Goal: Task Accomplishment & Management: Use online tool/utility

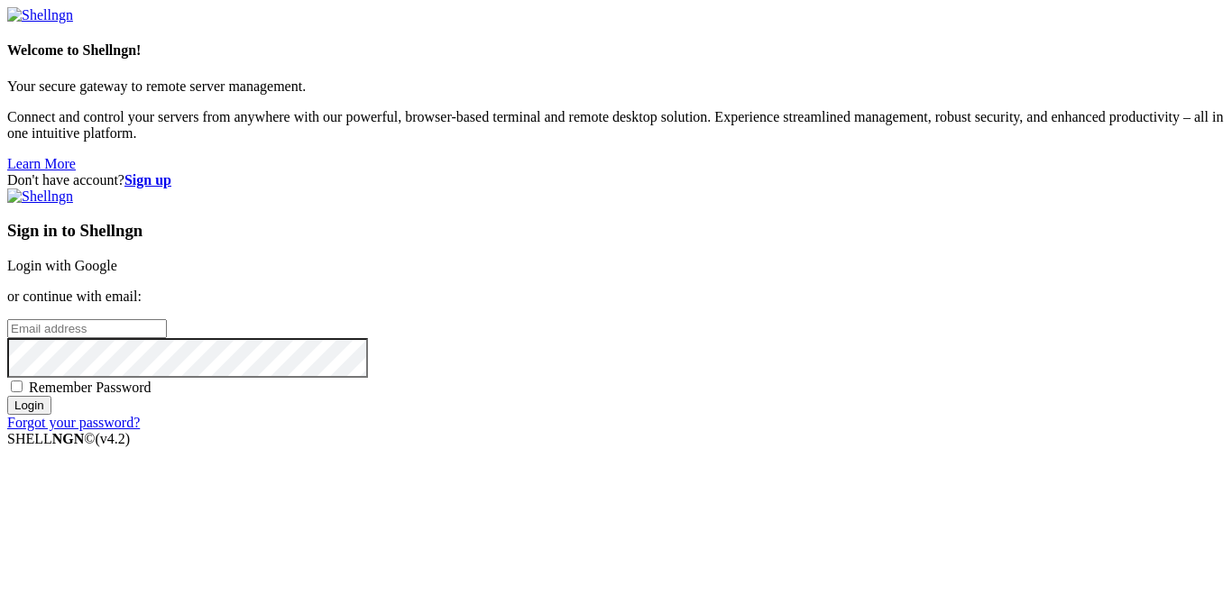
type input "[EMAIL_ADDRESS][DOMAIN_NAME]"
click at [51, 415] on input "Login" at bounding box center [29, 405] width 44 height 19
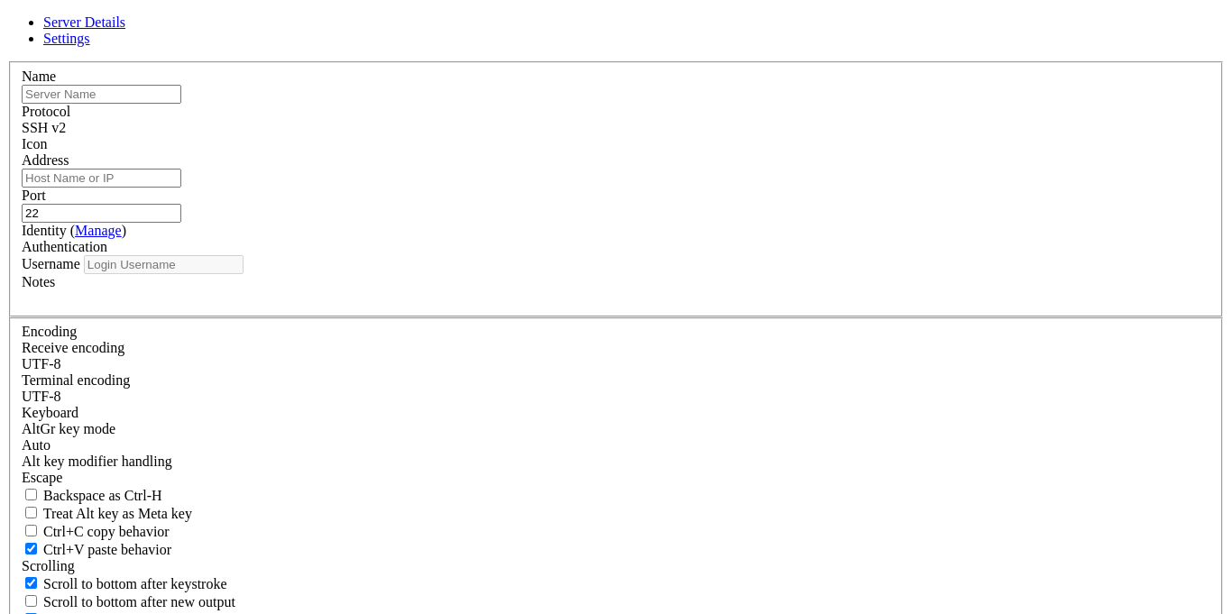
type input "[EMAIL_ADDRESS][DOMAIN_NAME]"
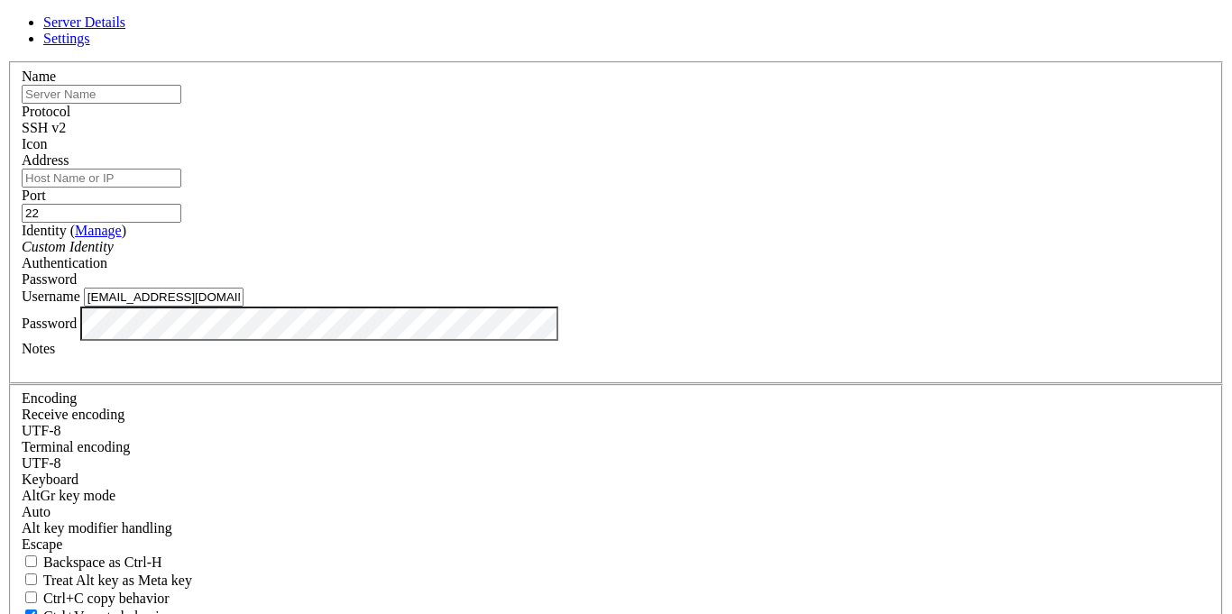
click at [244, 307] on input "[EMAIL_ADDRESS][DOMAIN_NAME]" at bounding box center [164, 297] width 160 height 19
type input "ashlxy"
click at [181, 188] on input "Address" at bounding box center [102, 178] width 160 height 19
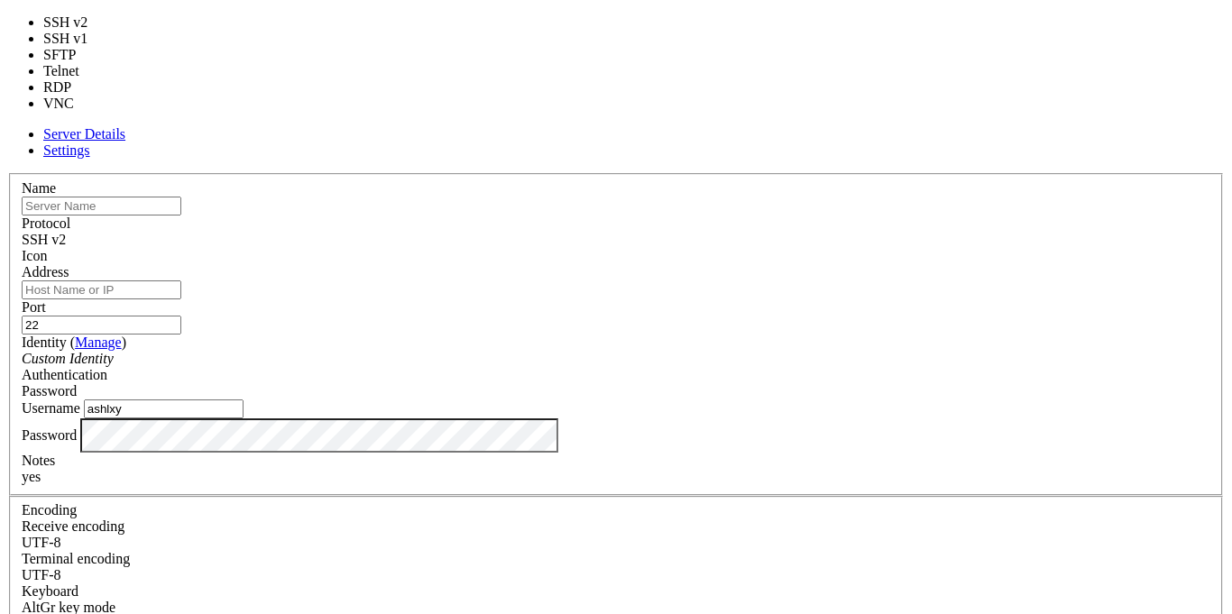
type input "3389"
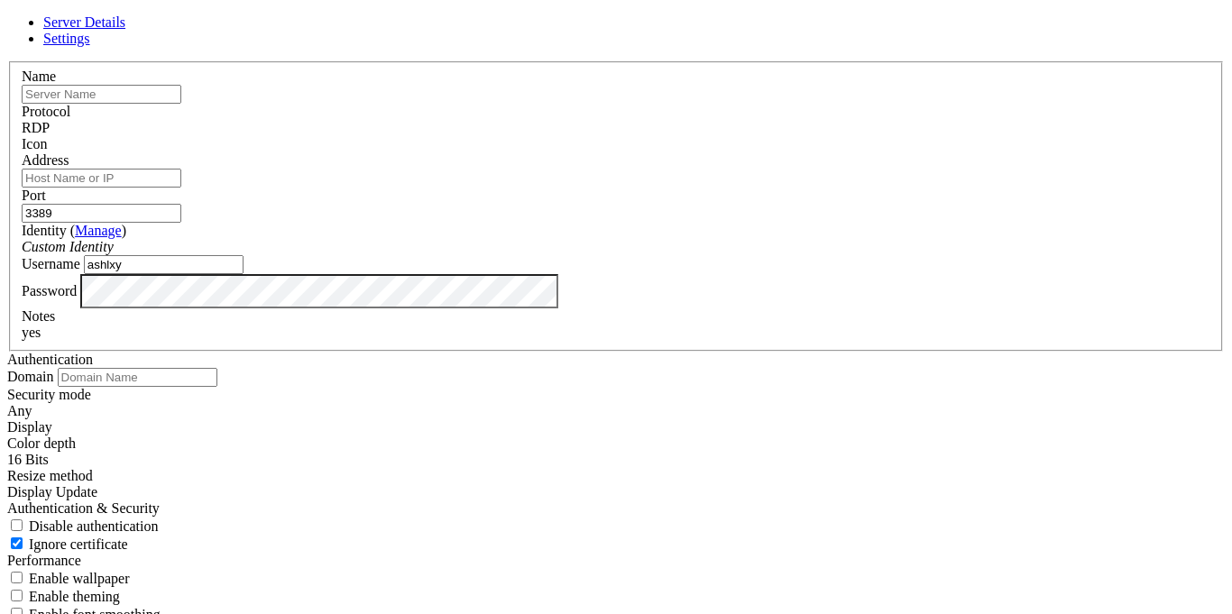
click at [22, 152] on span at bounding box center [22, 152] width 0 height 0
click at [591, 104] on div "Name" at bounding box center [616, 86] width 1189 height 35
click at [181, 104] on input "text" at bounding box center [102, 94] width 160 height 19
type input "windows server 2016."
click at [181, 188] on input "Address" at bounding box center [102, 178] width 160 height 19
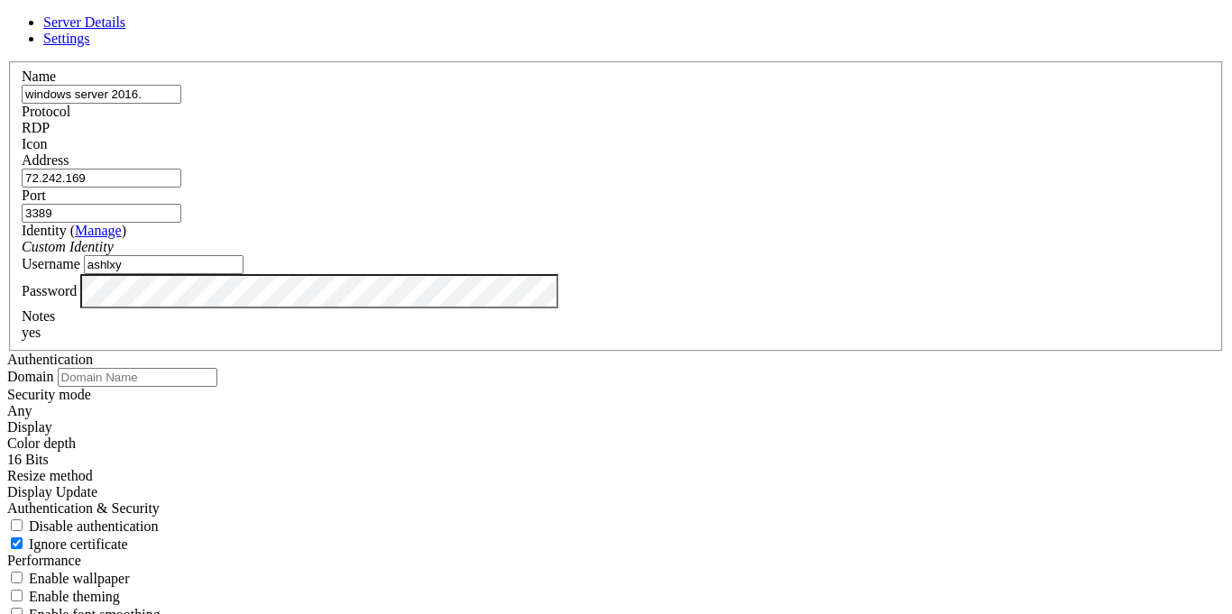
type input "72.242.169."
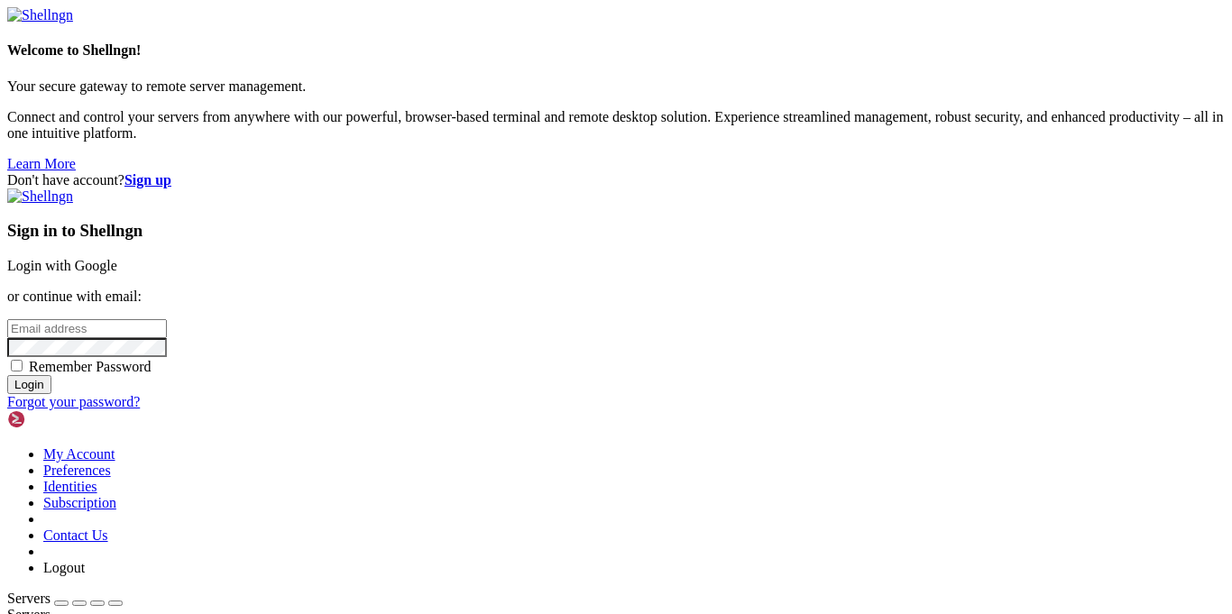
type input "[EMAIL_ADDRESS][DOMAIN_NAME]"
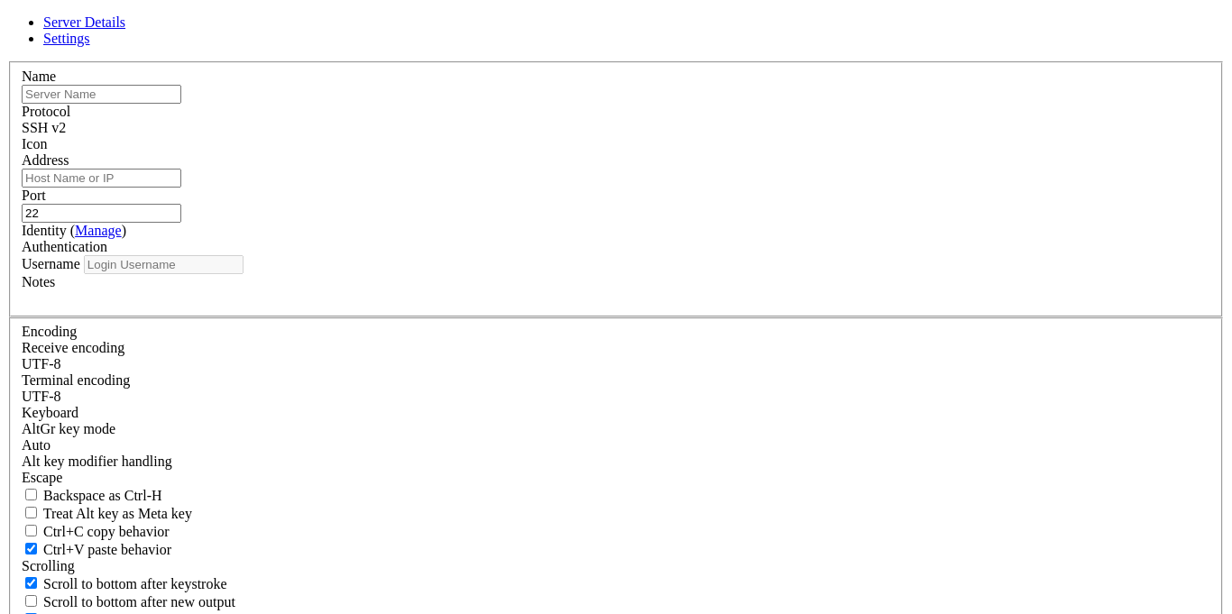
type input "[EMAIL_ADDRESS][DOMAIN_NAME]"
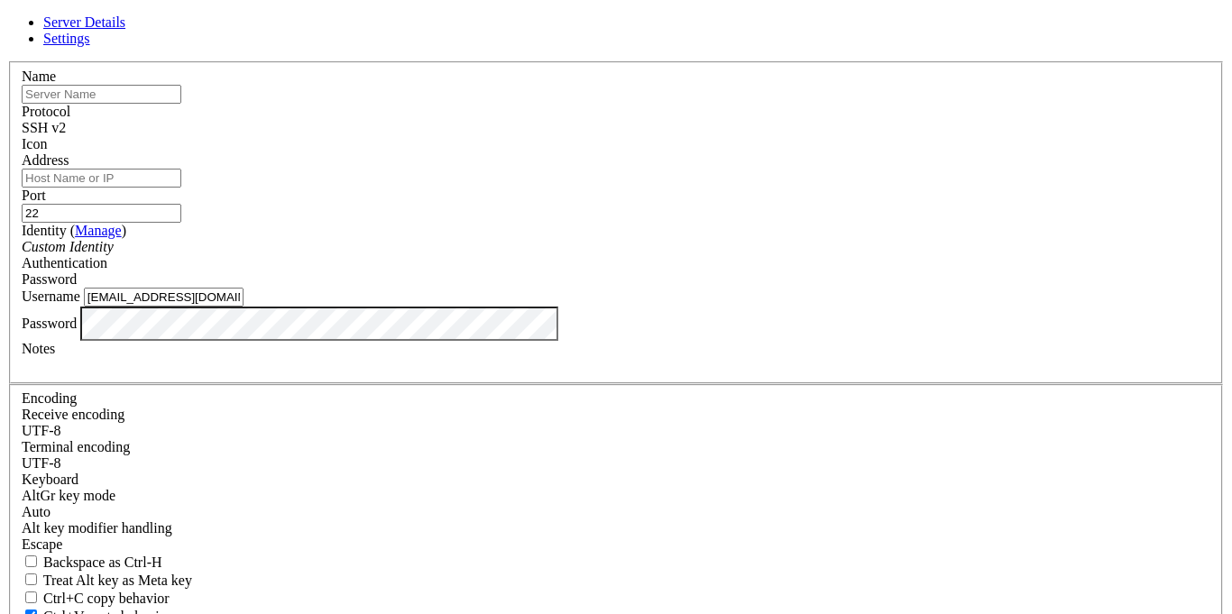
click at [181, 104] on input "text" at bounding box center [102, 94] width 160 height 19
type input "windows server 2016."
click at [181, 188] on input "Address" at bounding box center [102, 178] width 160 height 19
type input "[TECHNICAL_ID]"
click at [675, 136] on div "SSH v2" at bounding box center [616, 128] width 1189 height 16
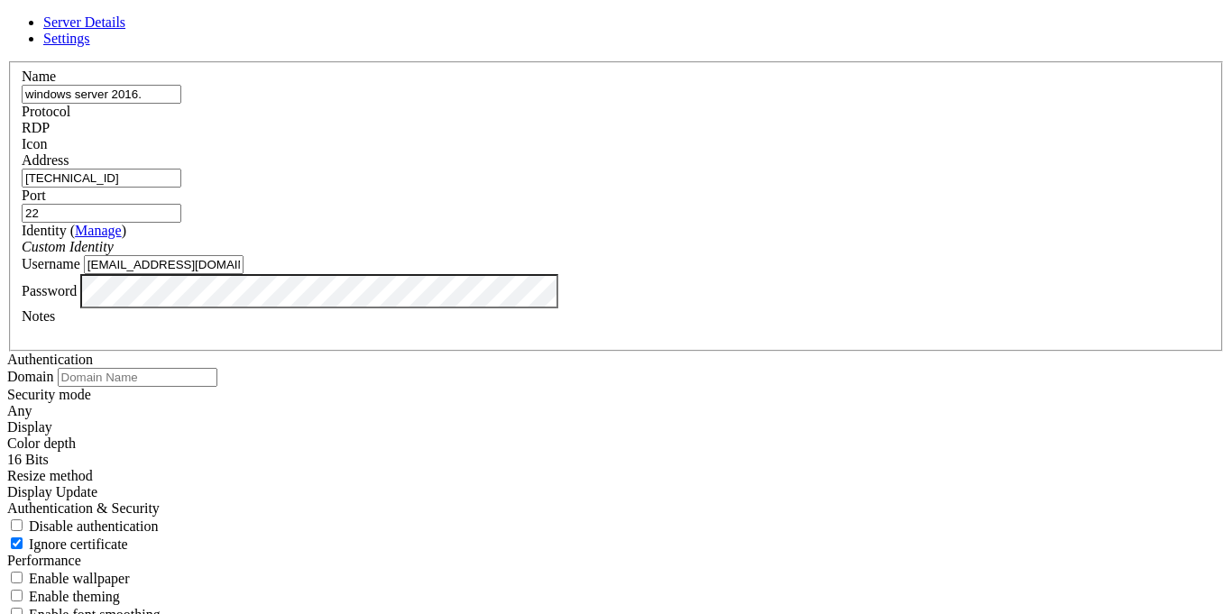
type input "3389"
click at [708, 255] on div "Custom Identity" at bounding box center [616, 247] width 1189 height 16
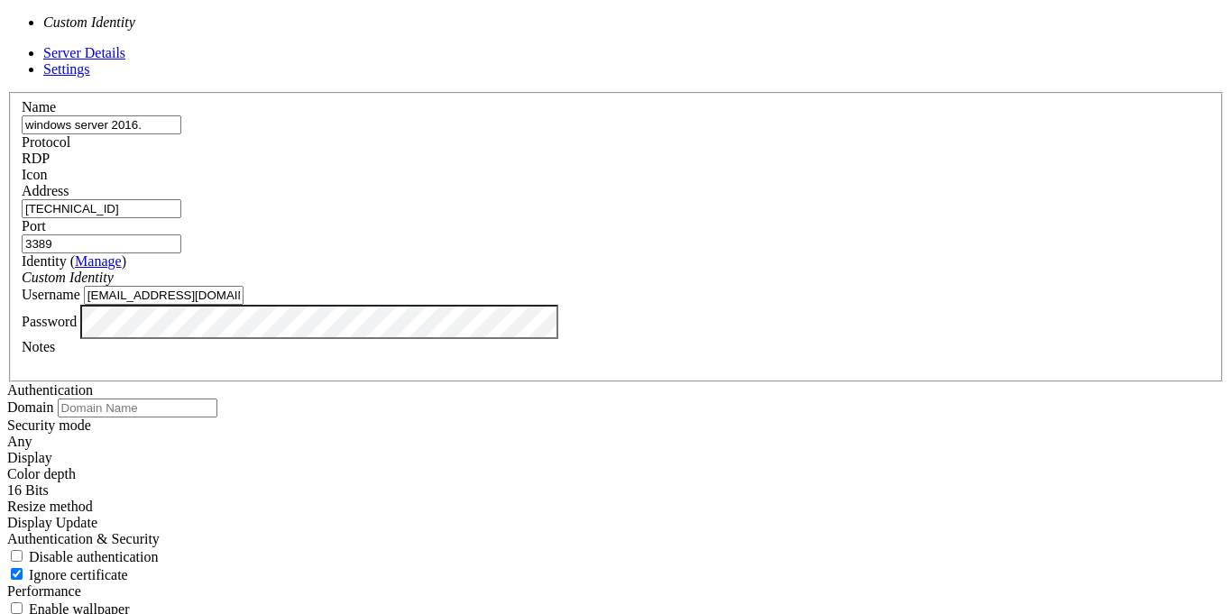
click at [842, 183] on div at bounding box center [616, 183] width 1189 height 0
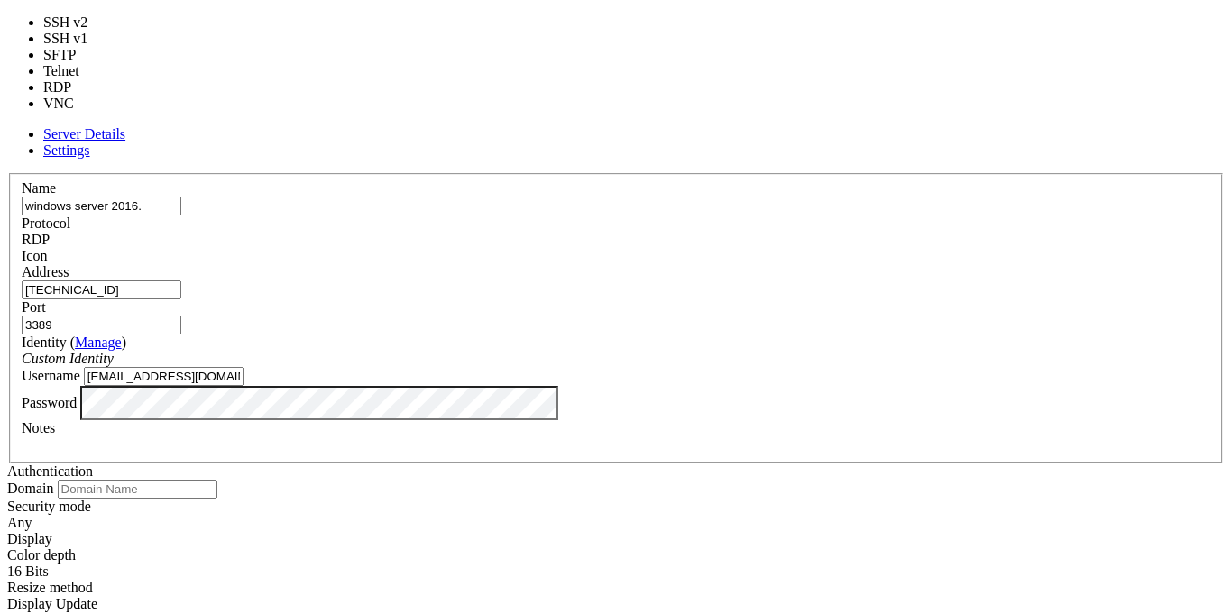
click at [714, 232] on div "RDP" at bounding box center [616, 240] width 1189 height 16
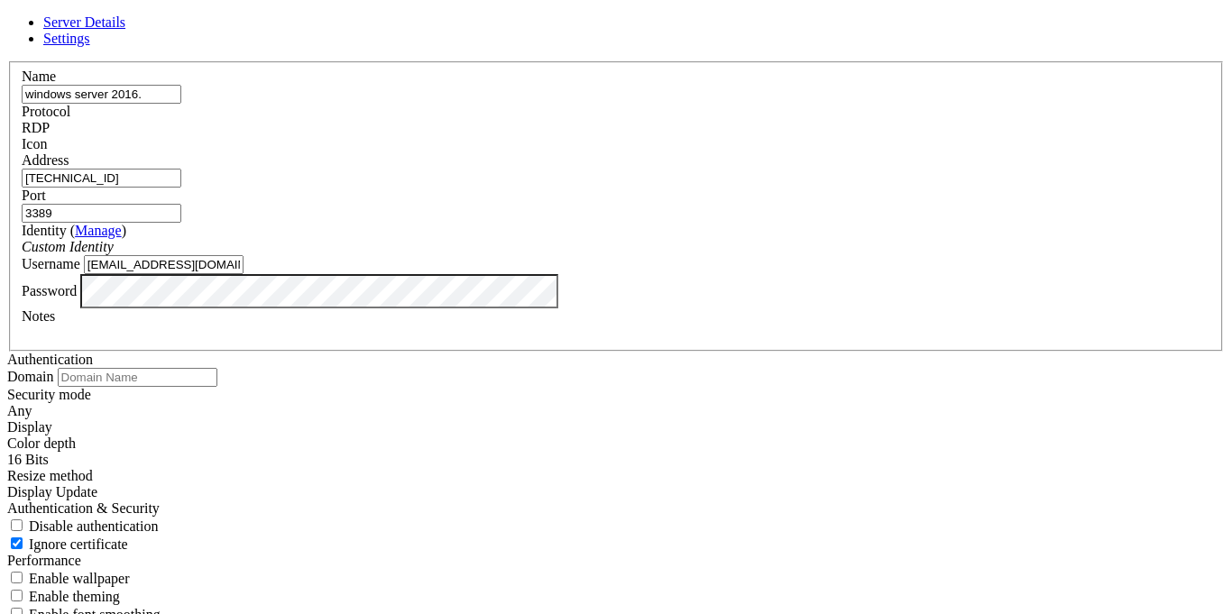
click at [244, 274] on input "[EMAIL_ADDRESS][DOMAIN_NAME]" at bounding box center [164, 264] width 160 height 19
type input "ashlxy"
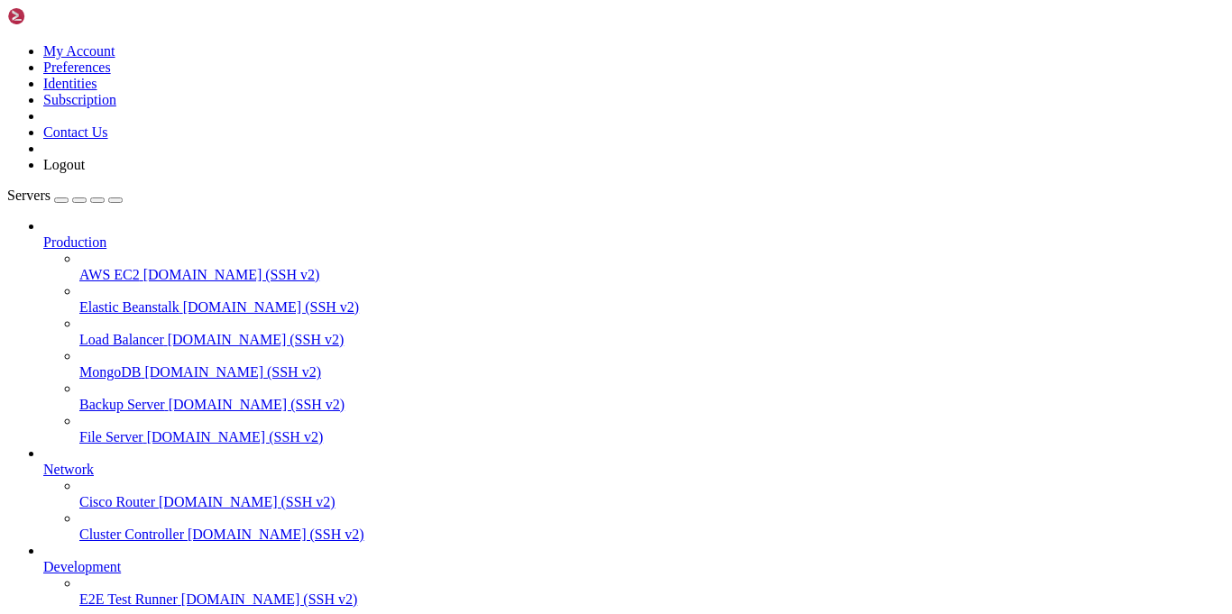
scroll to position [114, 0]
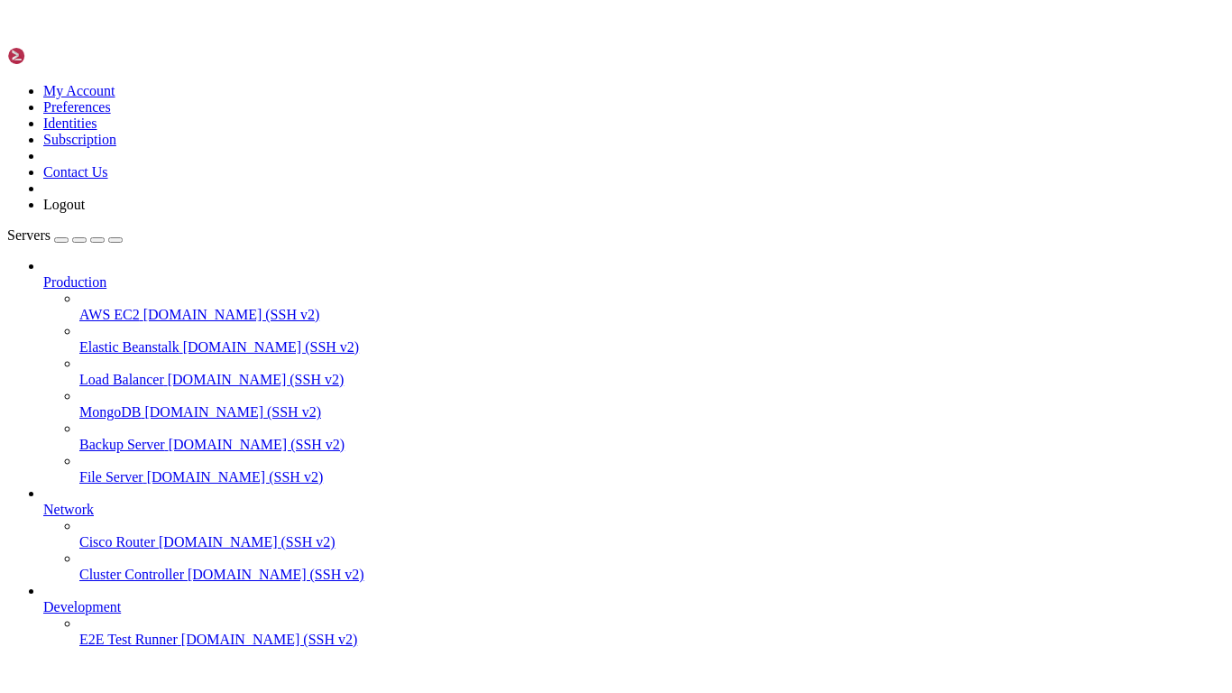
scroll to position [0, 0]
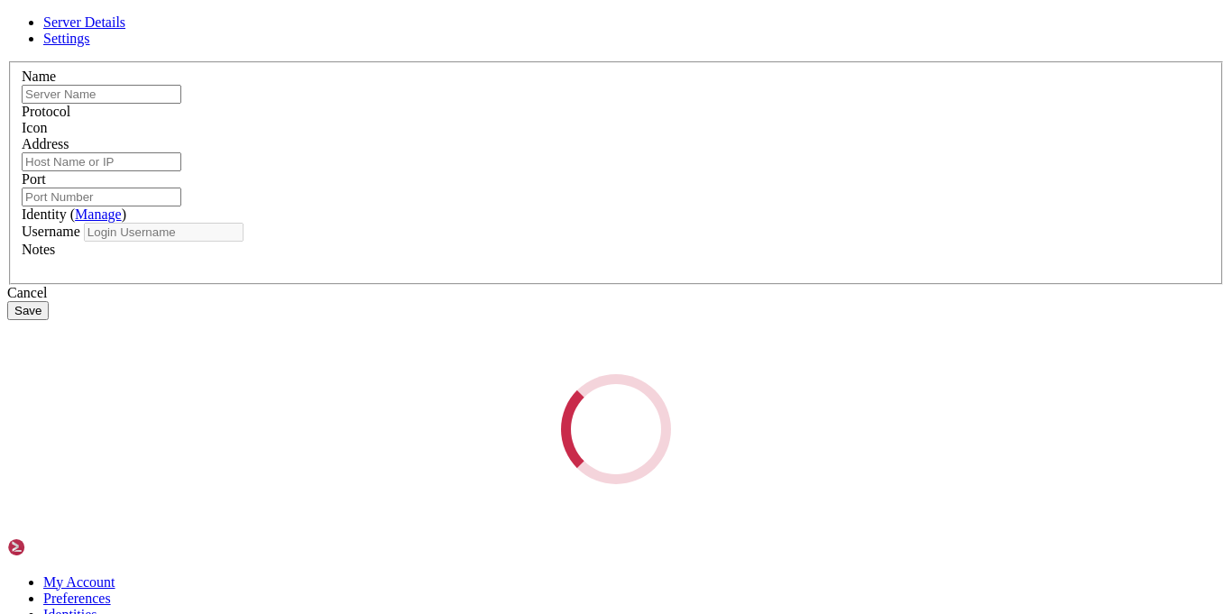
type input "windows server 2016."
type input "[TECHNICAL_ID]"
type input "3389"
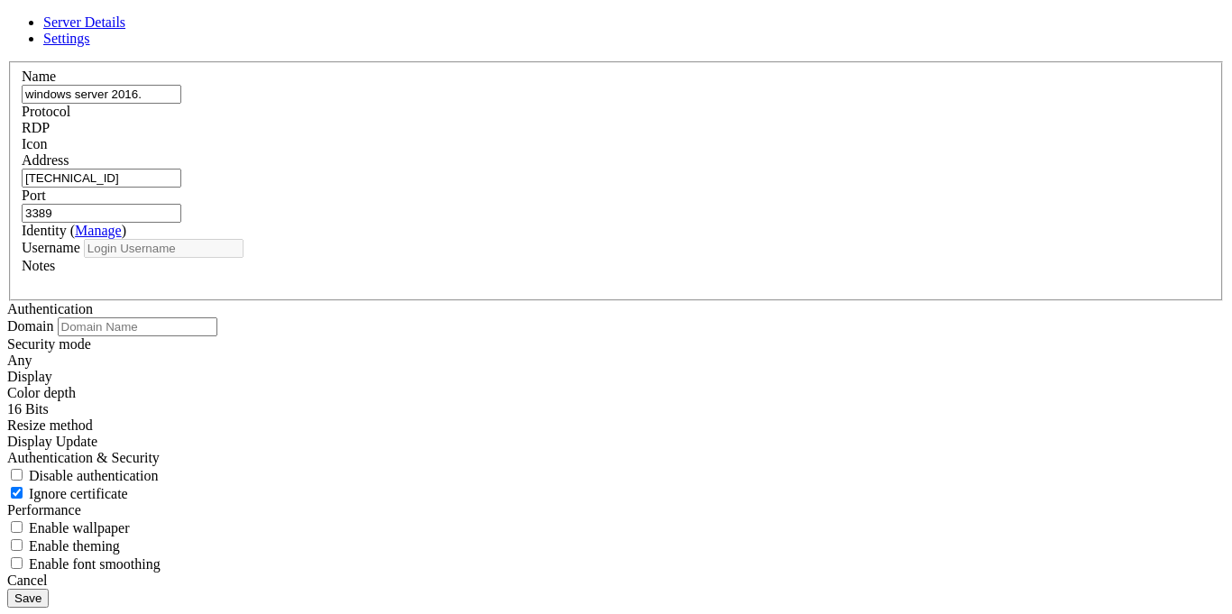
type input "ashlxy"
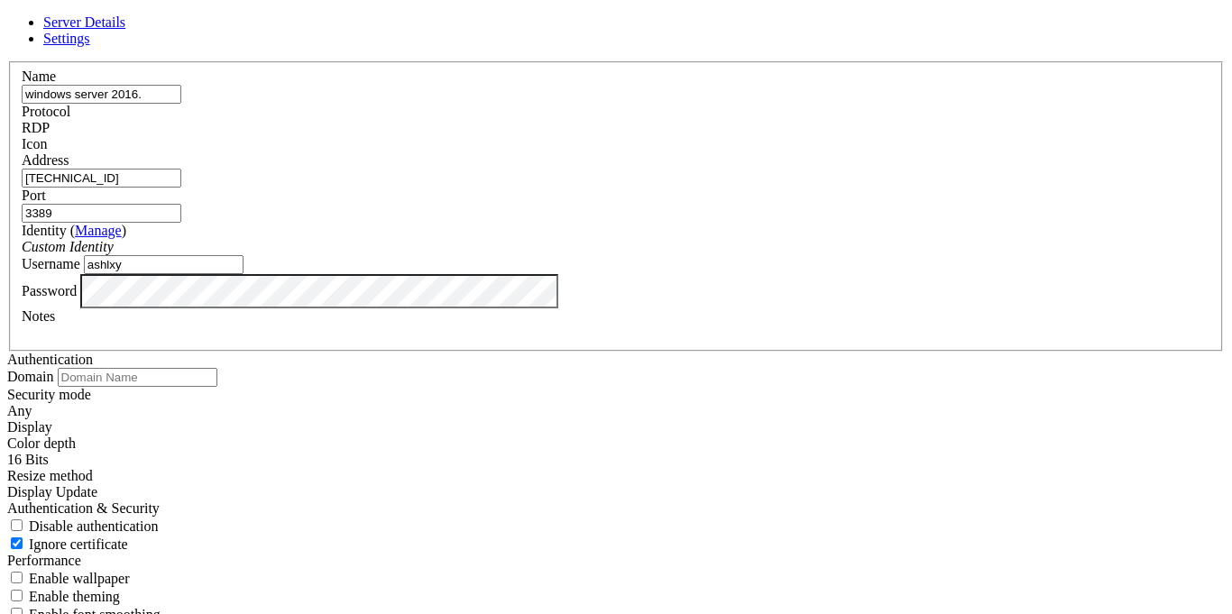
click at [181, 188] on input "[TECHNICAL_ID]" at bounding box center [102, 178] width 160 height 19
type input "[TECHNICAL_ID]"
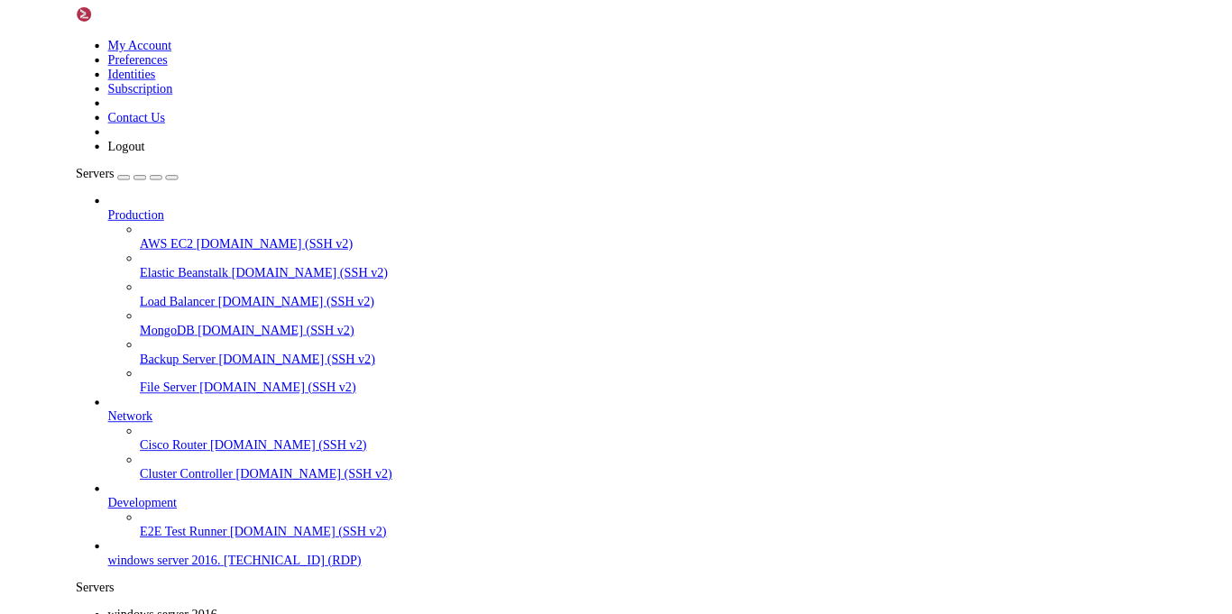
scroll to position [35, 0]
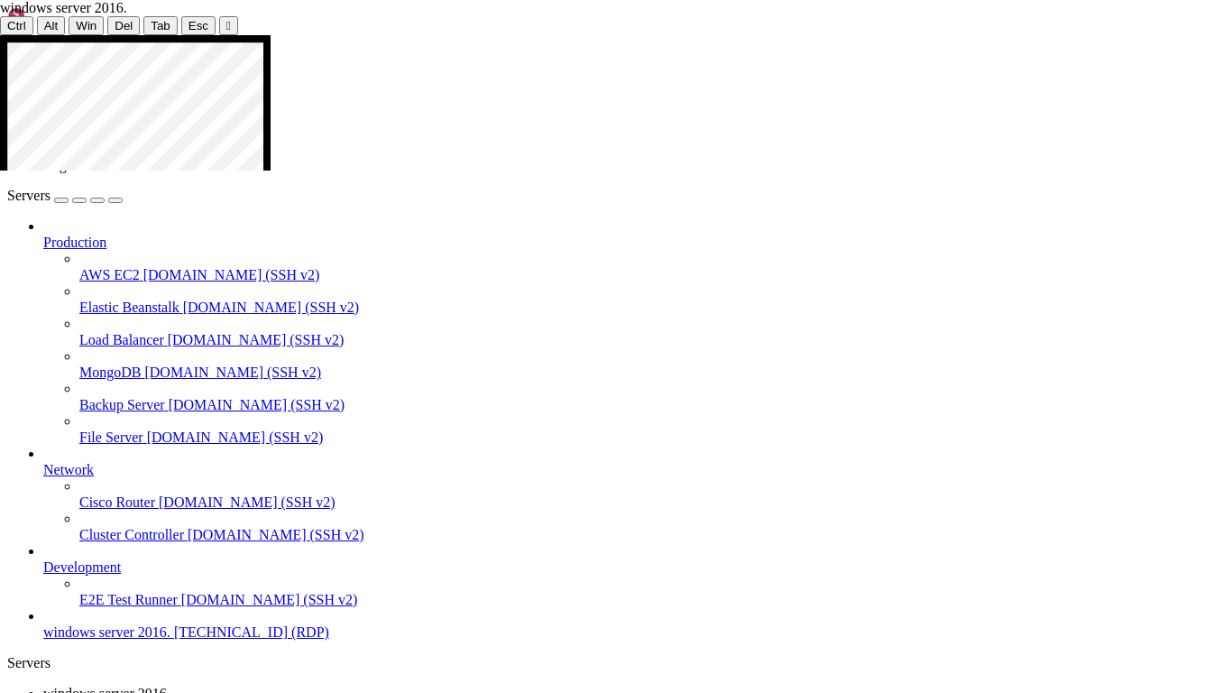
drag, startPoint x: 293, startPoint y: 69, endPoint x: 524, endPoint y: 87, distance: 231.6
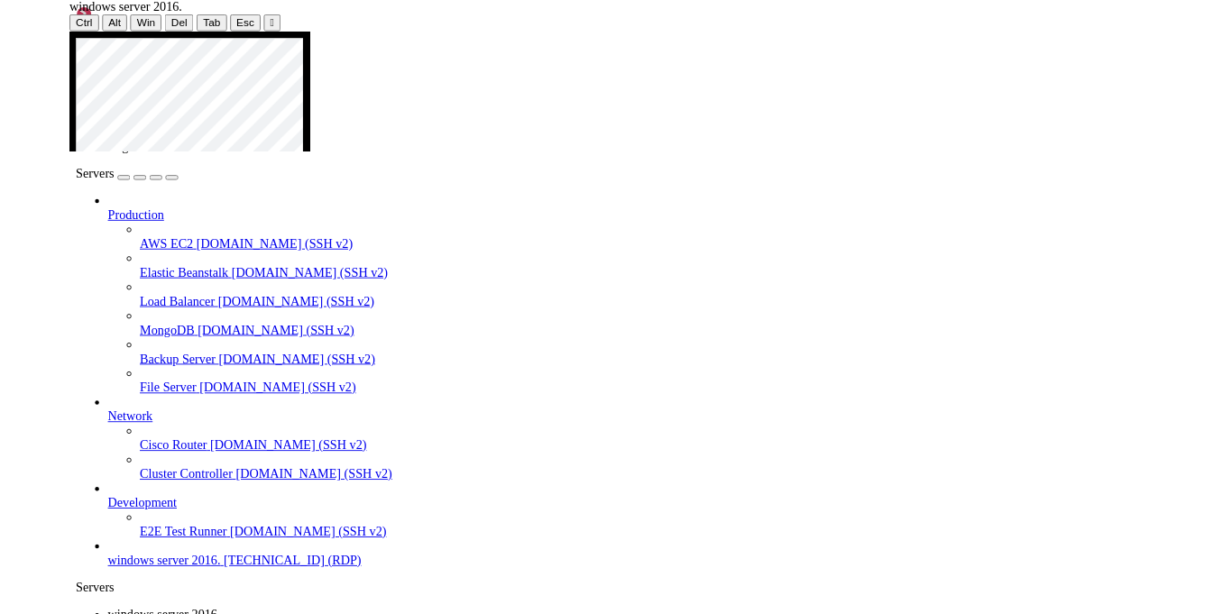
scroll to position [0, 0]
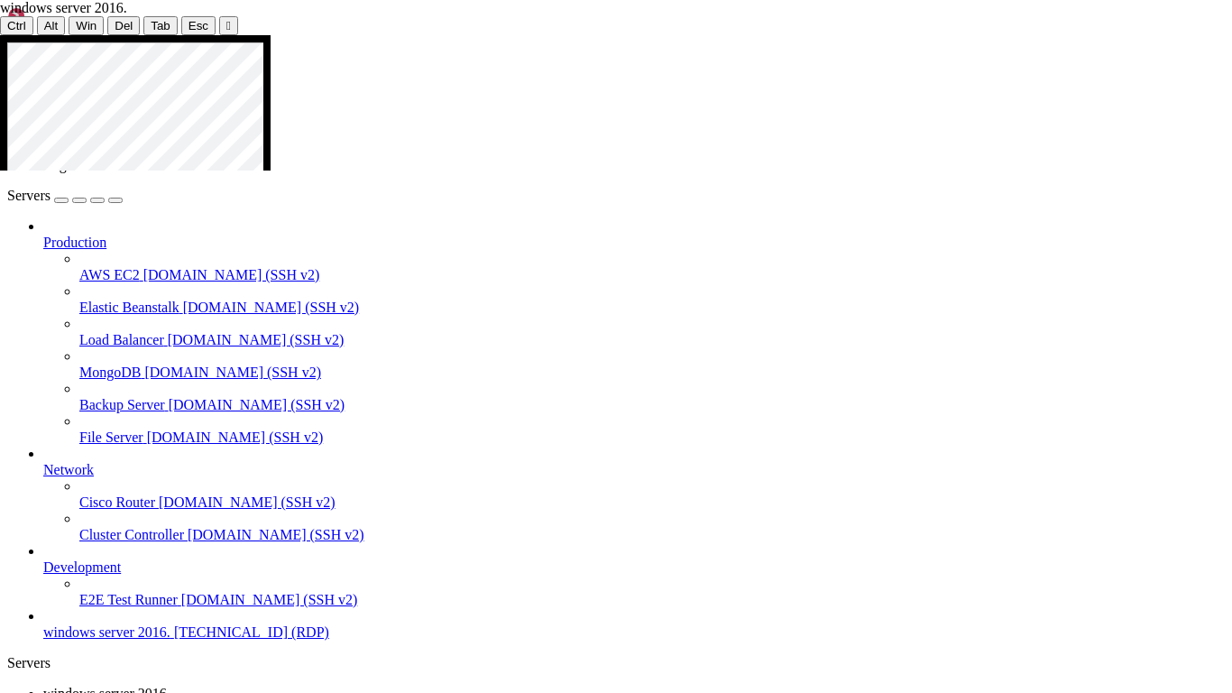
drag, startPoint x: 687, startPoint y: 324, endPoint x: 983, endPoint y: 300, distance: 296.9
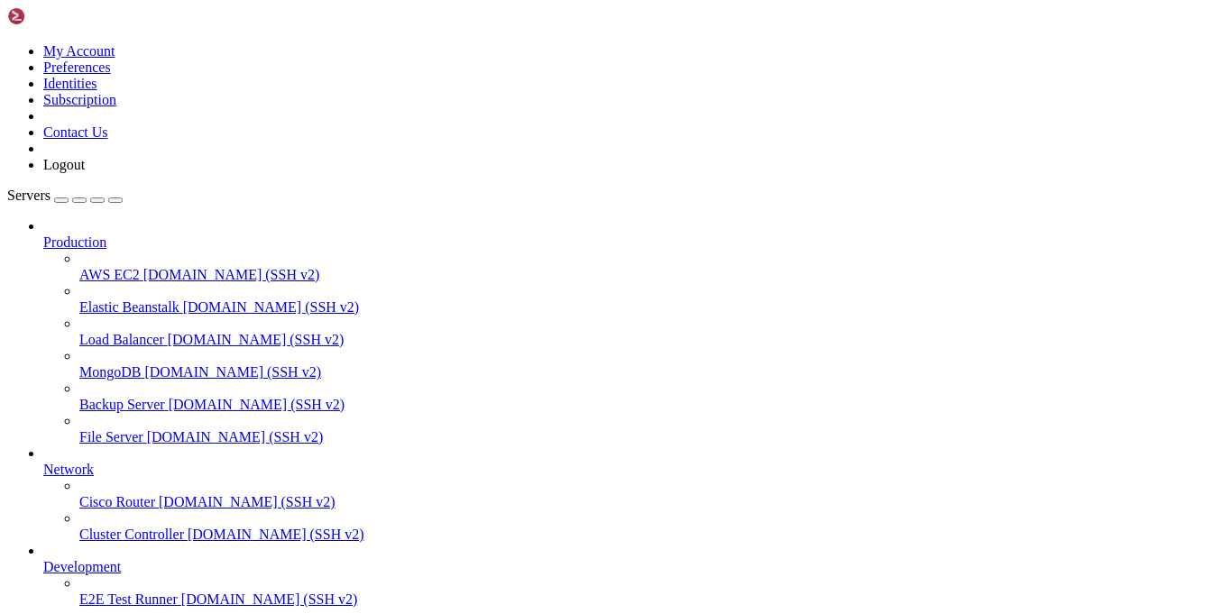
drag, startPoint x: 413, startPoint y: 52, endPoint x: 413, endPoint y: 107, distance: 55.0
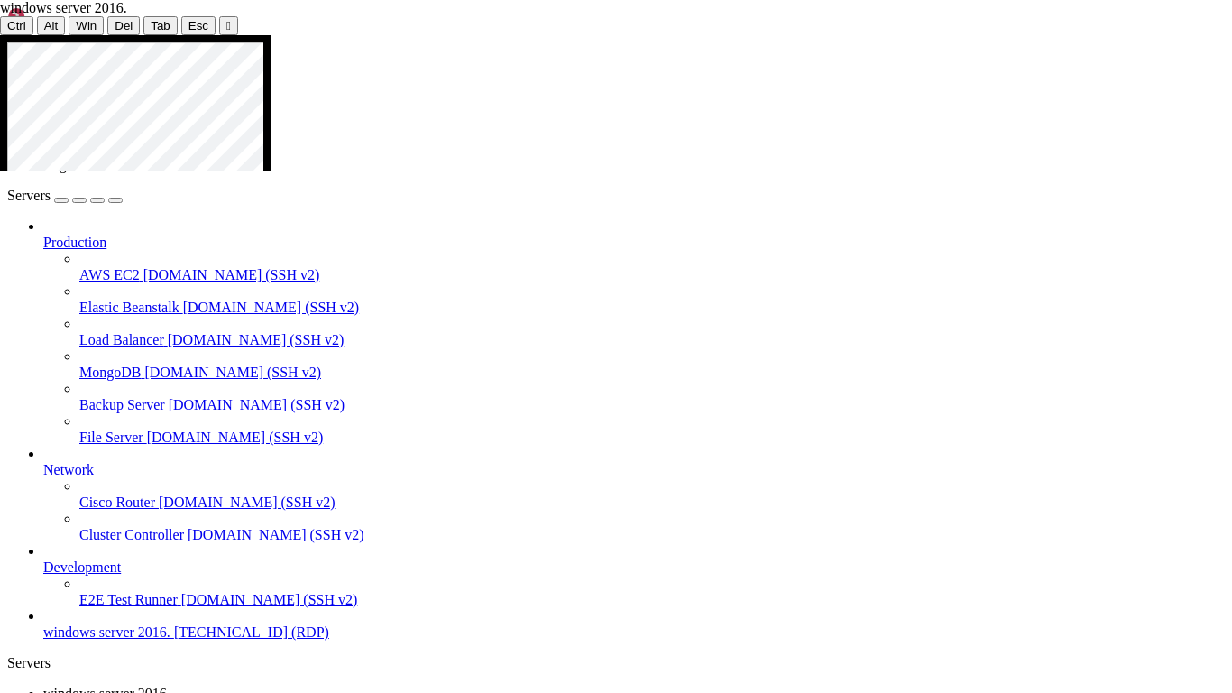
drag, startPoint x: 661, startPoint y: 303, endPoint x: 659, endPoint y: 548, distance: 244.5
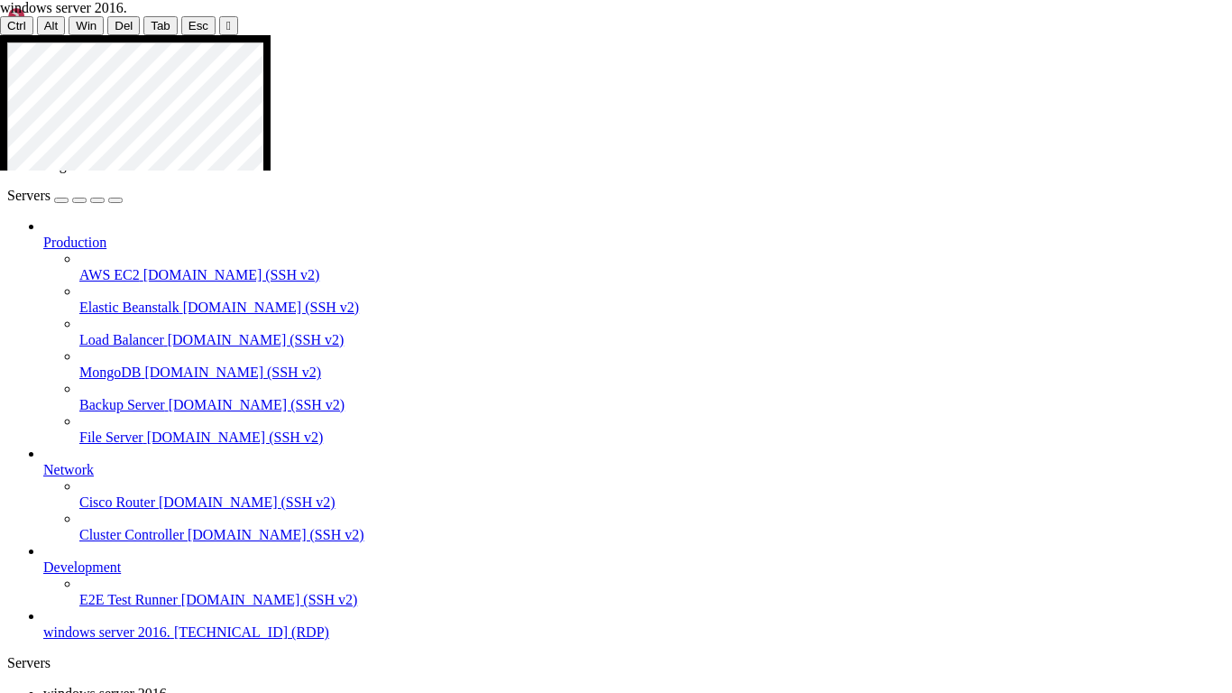
click at [611, 35] on div at bounding box center [616, 35] width 1232 height 0
click at [0, 35] on icon at bounding box center [0, 35] width 0 height 0
click at [620, 35] on div at bounding box center [616, 35] width 1232 height 0
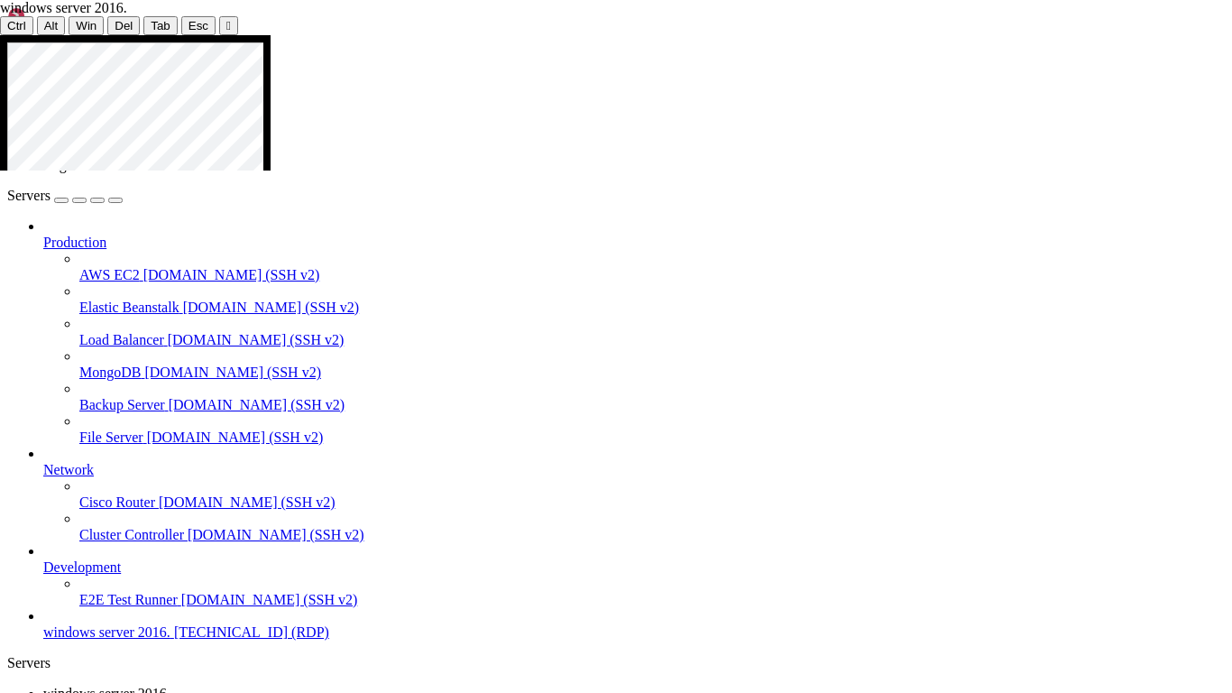
drag, startPoint x: 514, startPoint y: 430, endPoint x: 712, endPoint y: 468, distance: 201.2
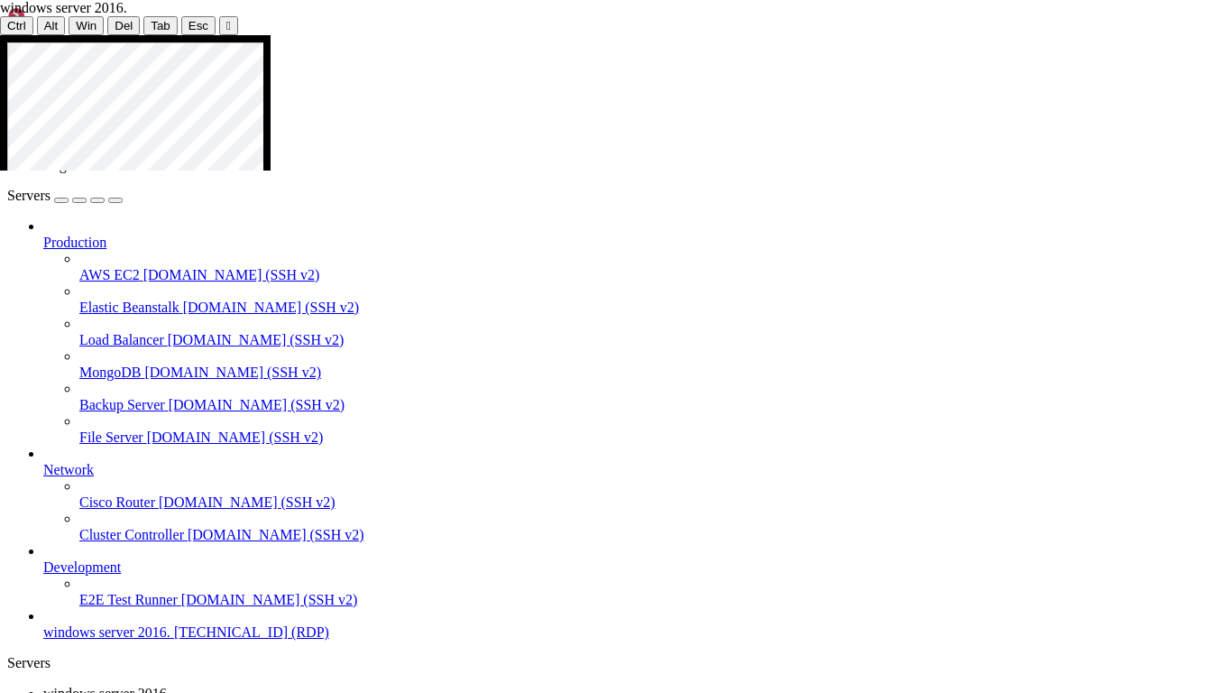
drag, startPoint x: 627, startPoint y: 320, endPoint x: 865, endPoint y: 266, distance: 244.3
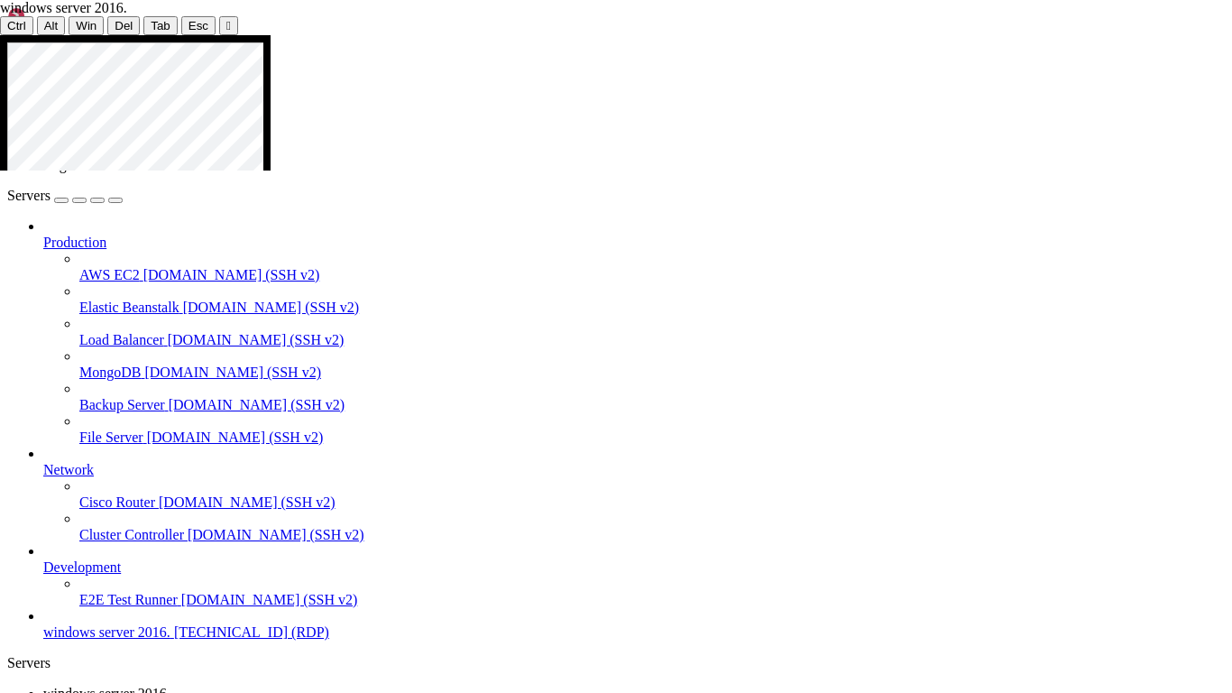
drag, startPoint x: 693, startPoint y: 125, endPoint x: 920, endPoint y: 309, distance: 292.5
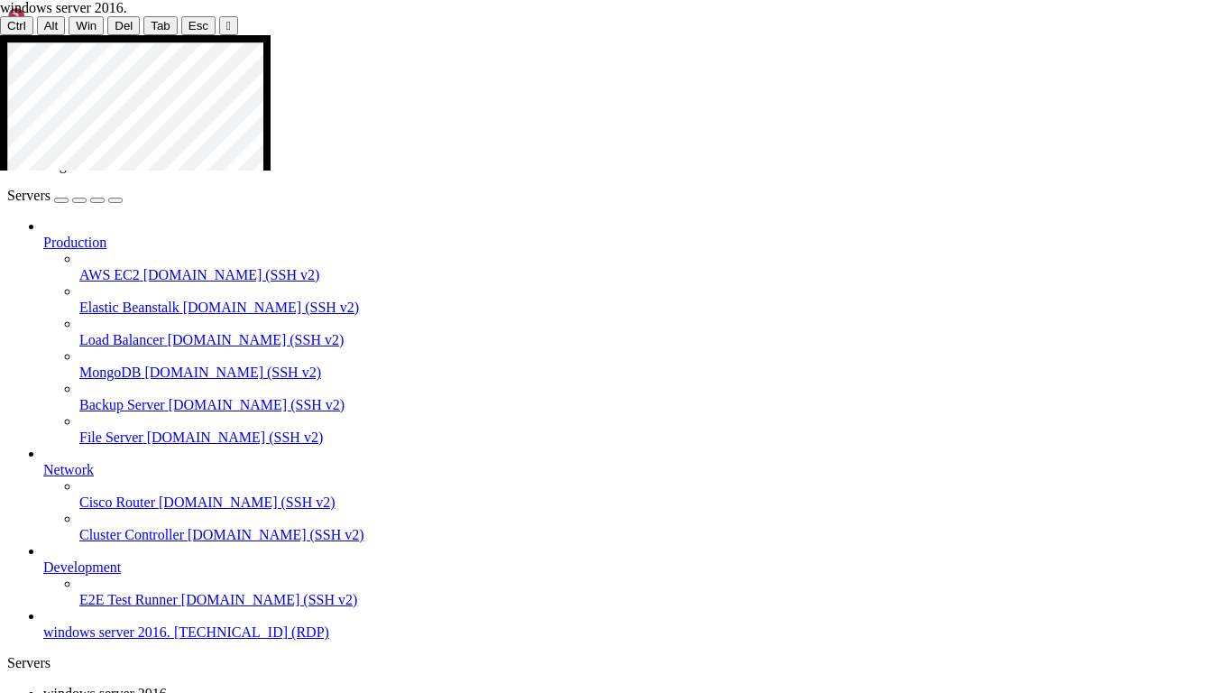
drag, startPoint x: 466, startPoint y: 132, endPoint x: 614, endPoint y: 130, distance: 148.0
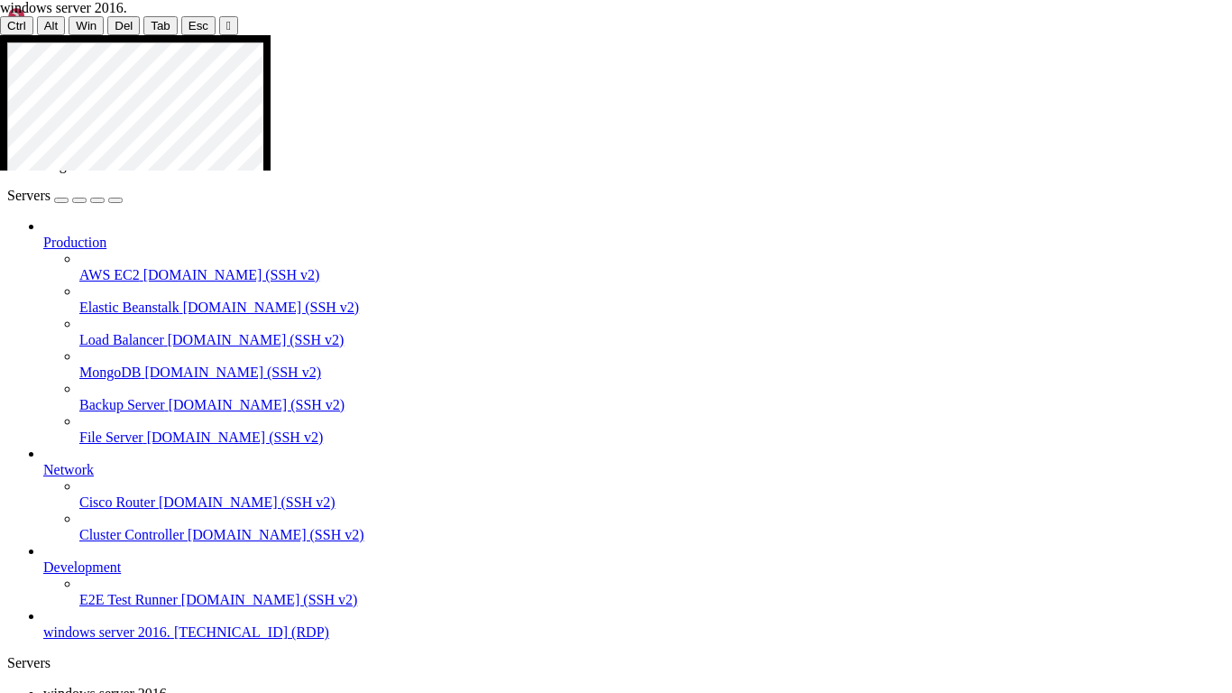
drag, startPoint x: 1011, startPoint y: 375, endPoint x: 1028, endPoint y: 293, distance: 83.9
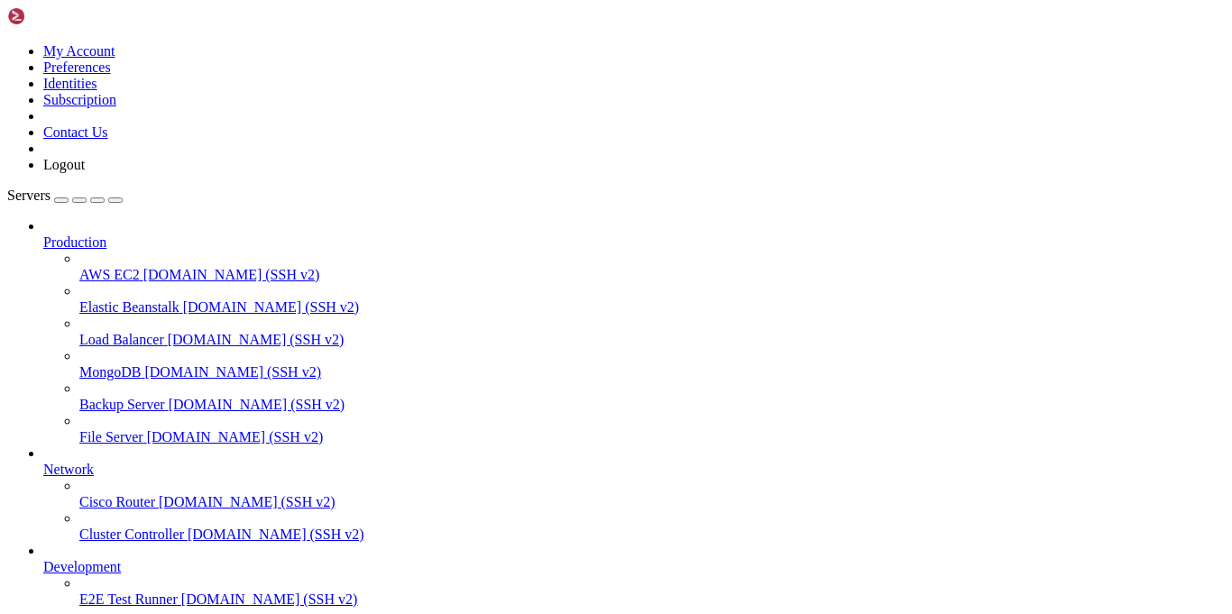
drag, startPoint x: 636, startPoint y: 1264, endPoint x: 632, endPoint y: 1249, distance: 15.8
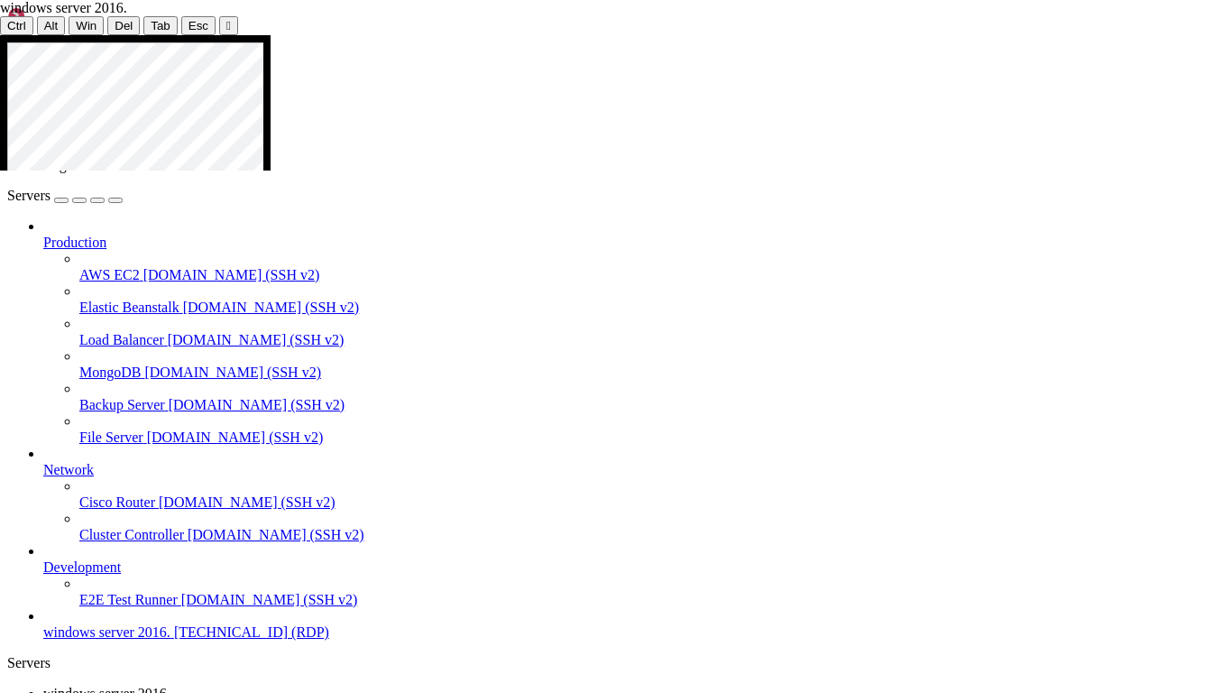
drag, startPoint x: 328, startPoint y: 46, endPoint x: 713, endPoint y: 160, distance: 400.8
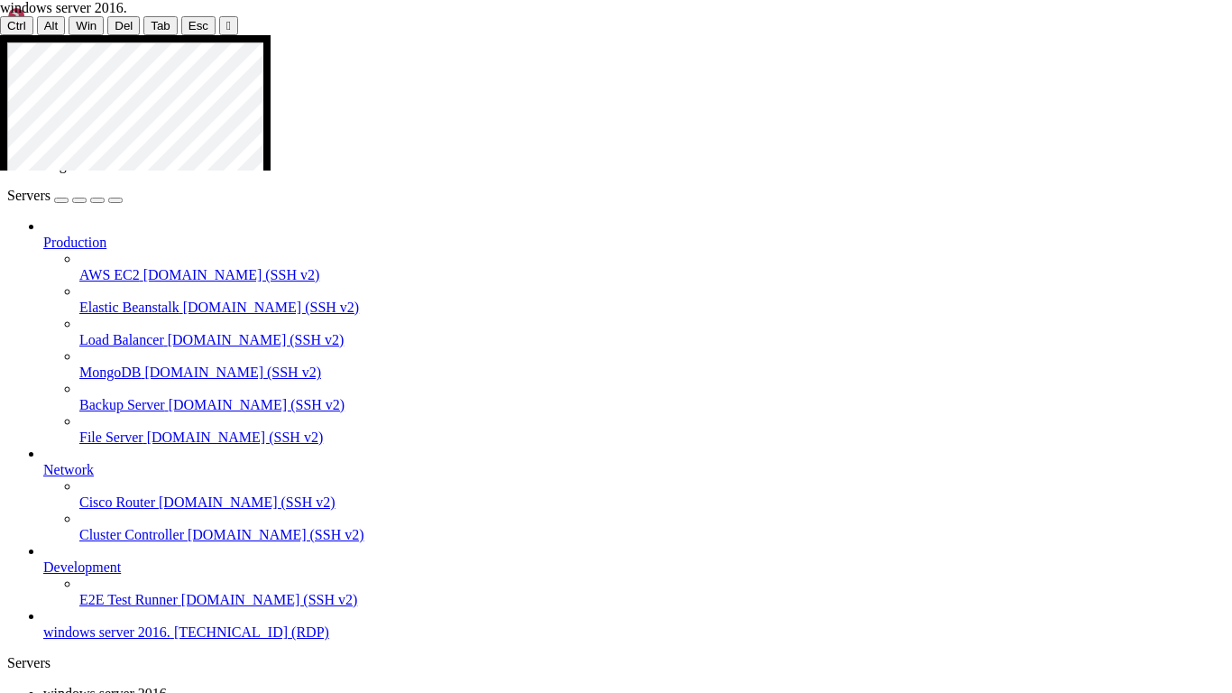
drag, startPoint x: 633, startPoint y: 298, endPoint x: 626, endPoint y: 291, distance: 10.2
drag, startPoint x: 684, startPoint y: 262, endPoint x: 700, endPoint y: 257, distance: 16.9
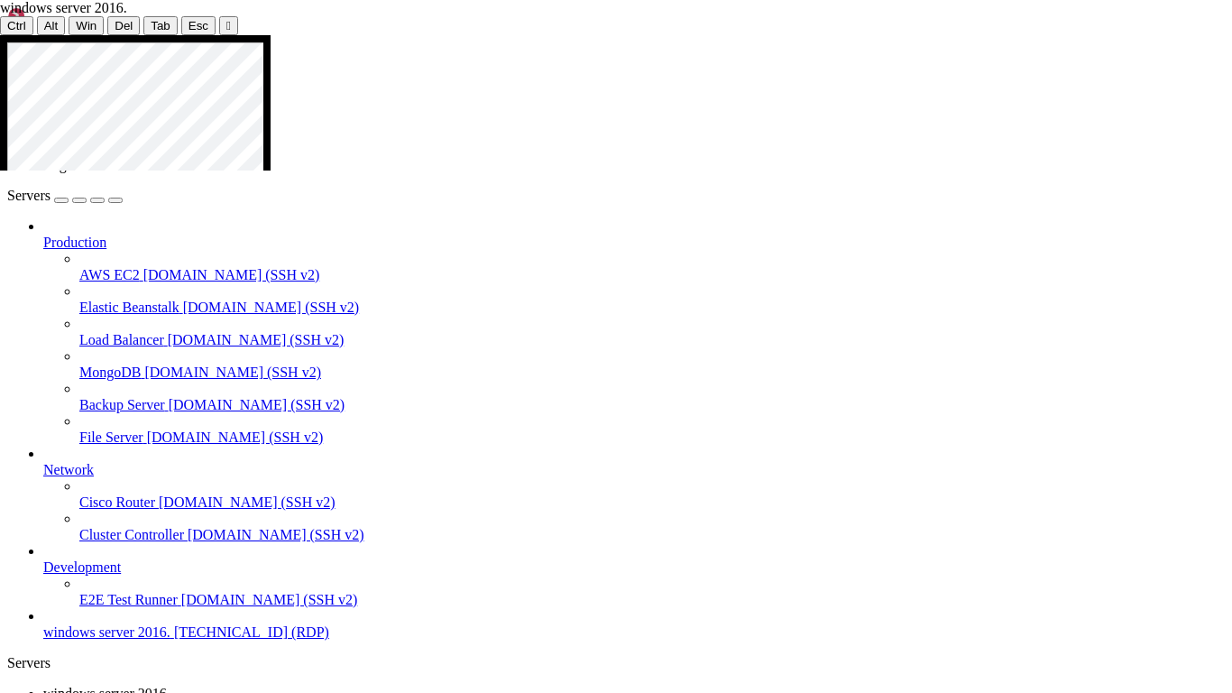
drag, startPoint x: 703, startPoint y: 258, endPoint x: 565, endPoint y: 416, distance: 209.7
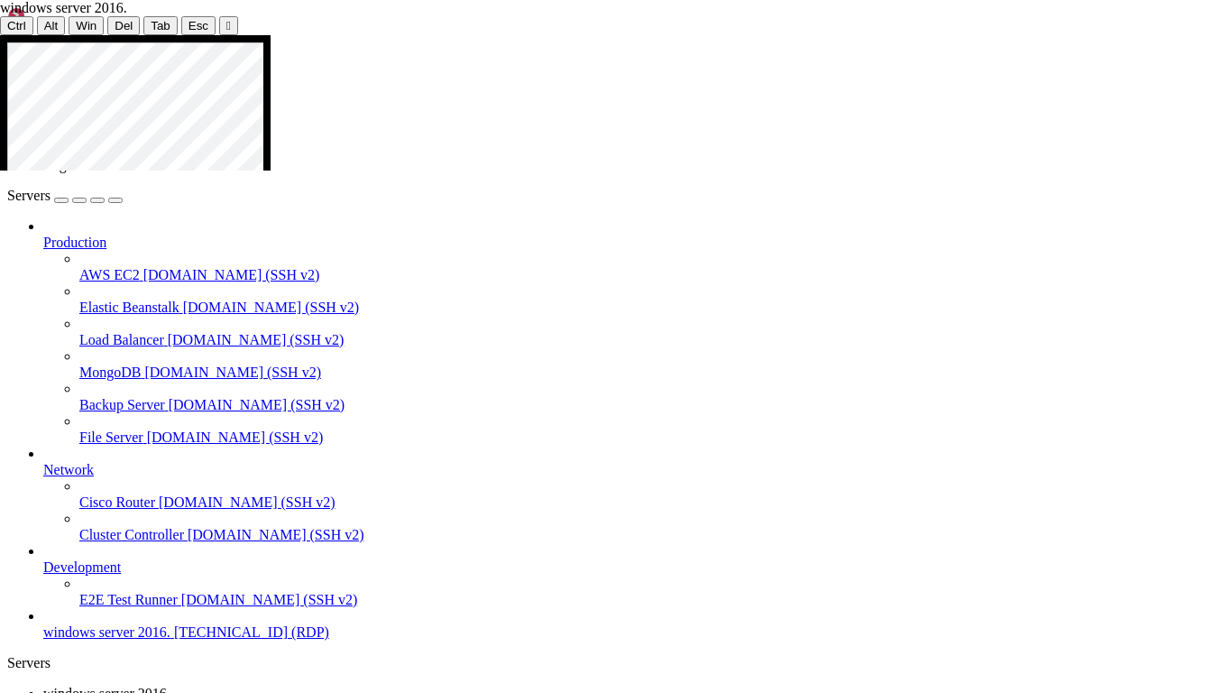
drag, startPoint x: 487, startPoint y: 468, endPoint x: 458, endPoint y: 615, distance: 149.9
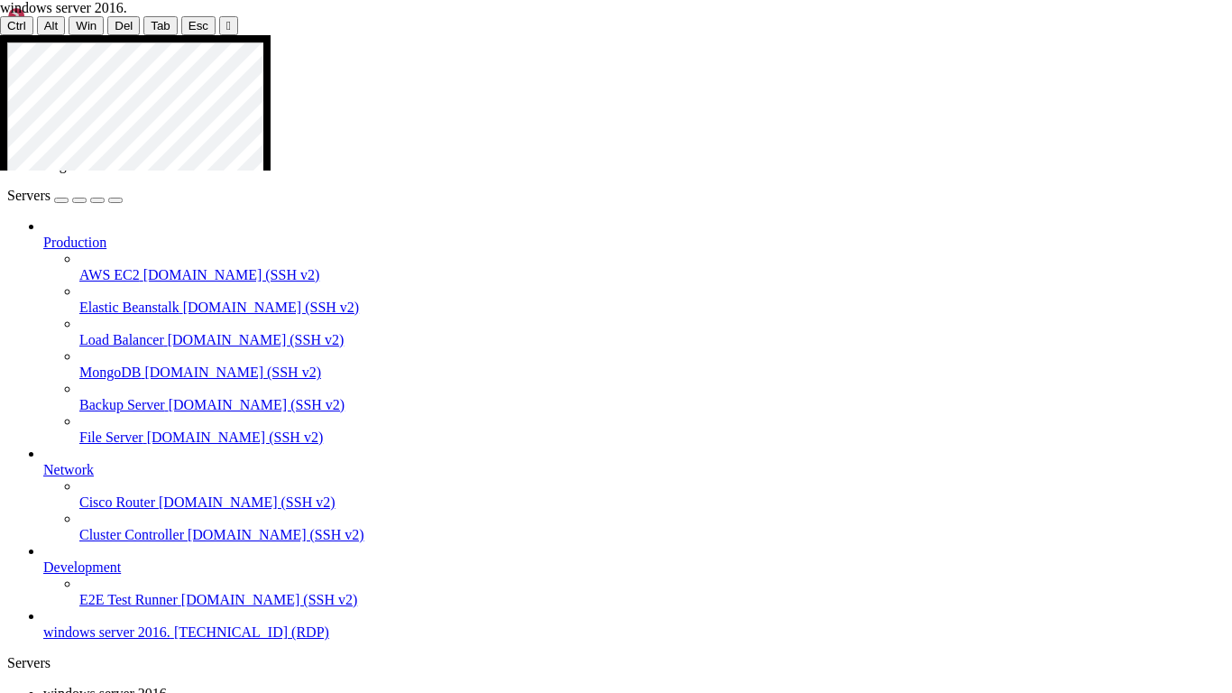
click at [826, 35] on div at bounding box center [616, 35] width 1232 height 0
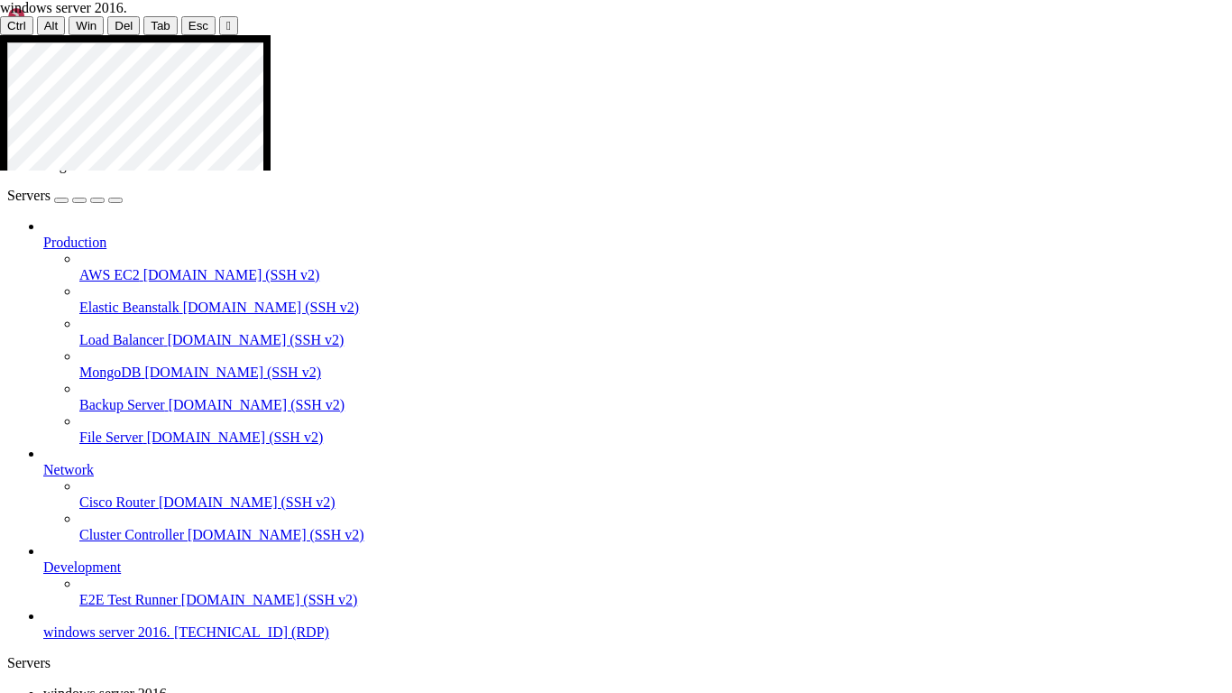
drag, startPoint x: 61, startPoint y: 80, endPoint x: 74, endPoint y: 100, distance: 23.5
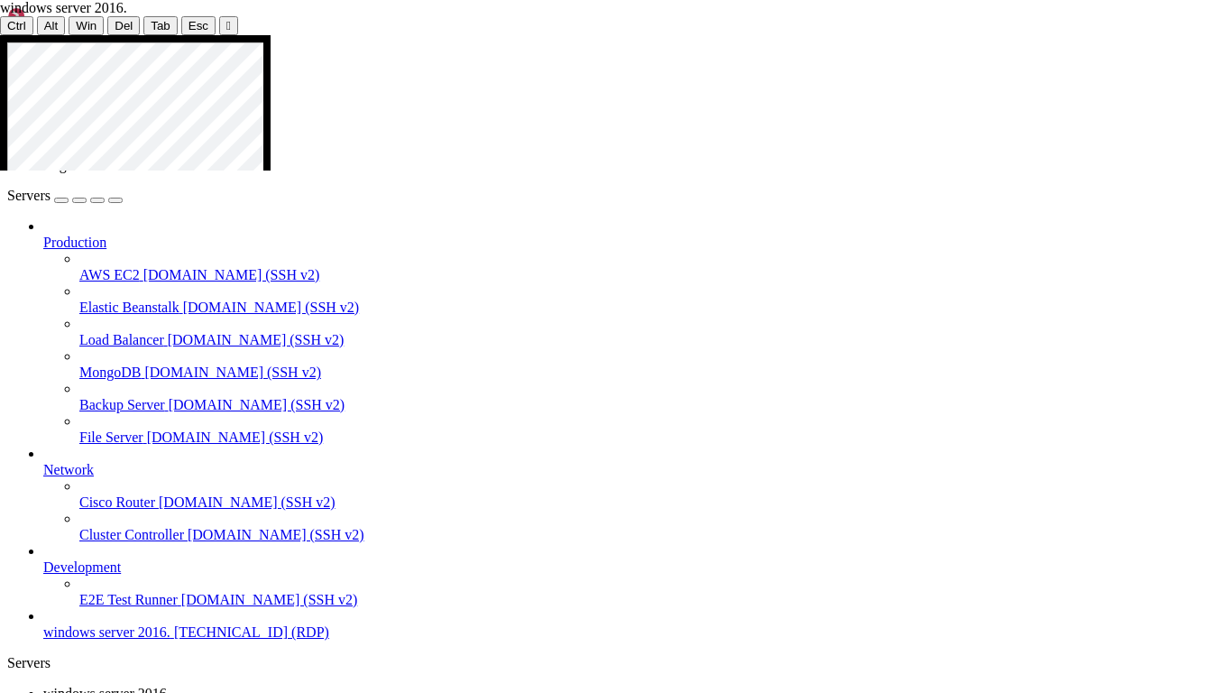
drag, startPoint x: 355, startPoint y: 150, endPoint x: 334, endPoint y: 213, distance: 66.8
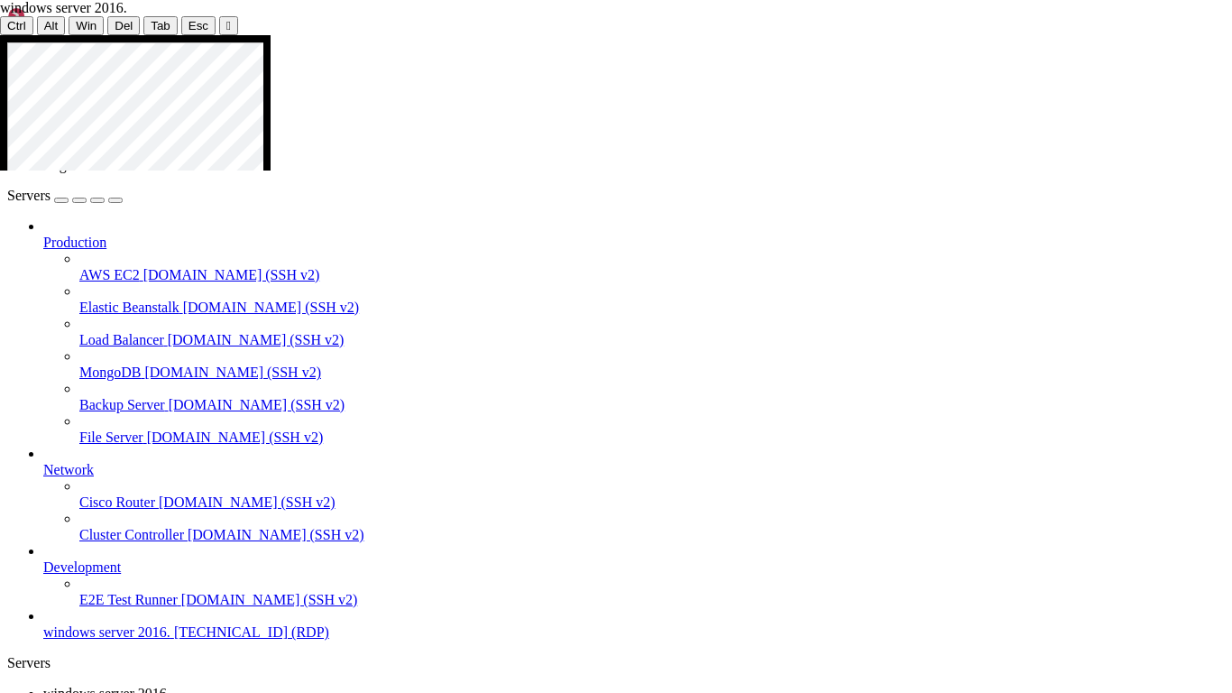
drag, startPoint x: 351, startPoint y: 202, endPoint x: 346, endPoint y: 223, distance: 21.2
drag, startPoint x: 355, startPoint y: 210, endPoint x: 355, endPoint y: 225, distance: 14.4
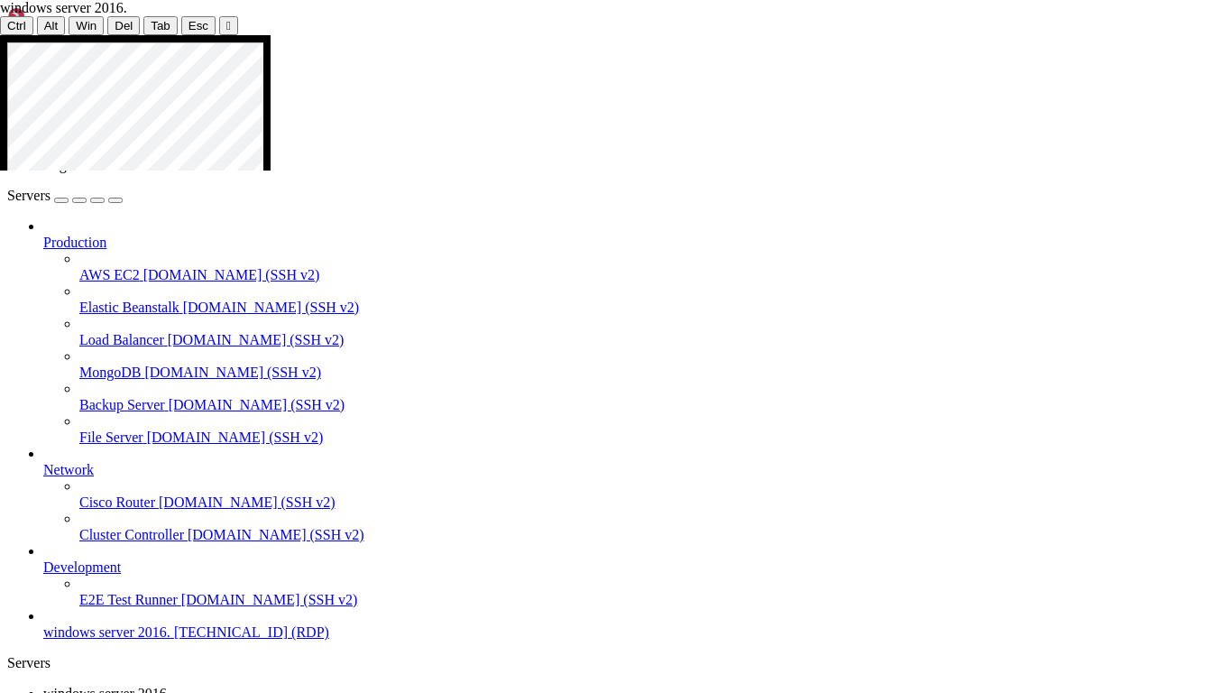
drag, startPoint x: 357, startPoint y: 235, endPoint x: 349, endPoint y: 367, distance: 132.0
drag, startPoint x: 356, startPoint y: 471, endPoint x: 174, endPoint y: 398, distance: 196.4
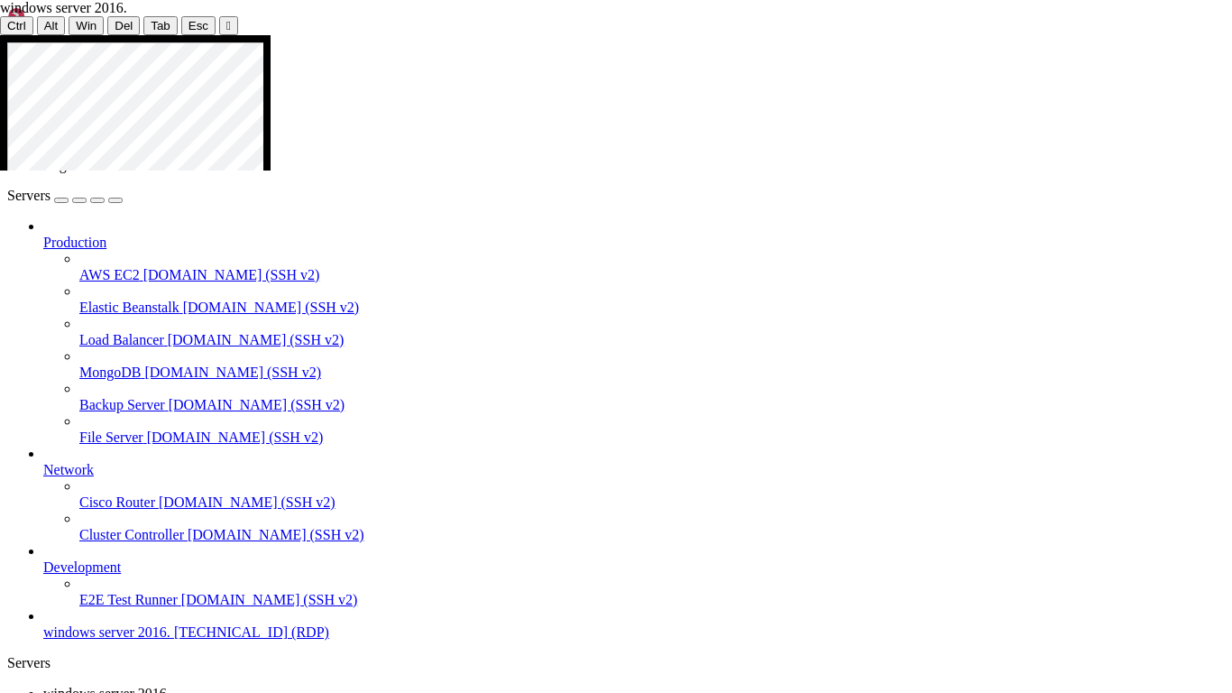
drag, startPoint x: 271, startPoint y: 473, endPoint x: 262, endPoint y: 467, distance: 10.5
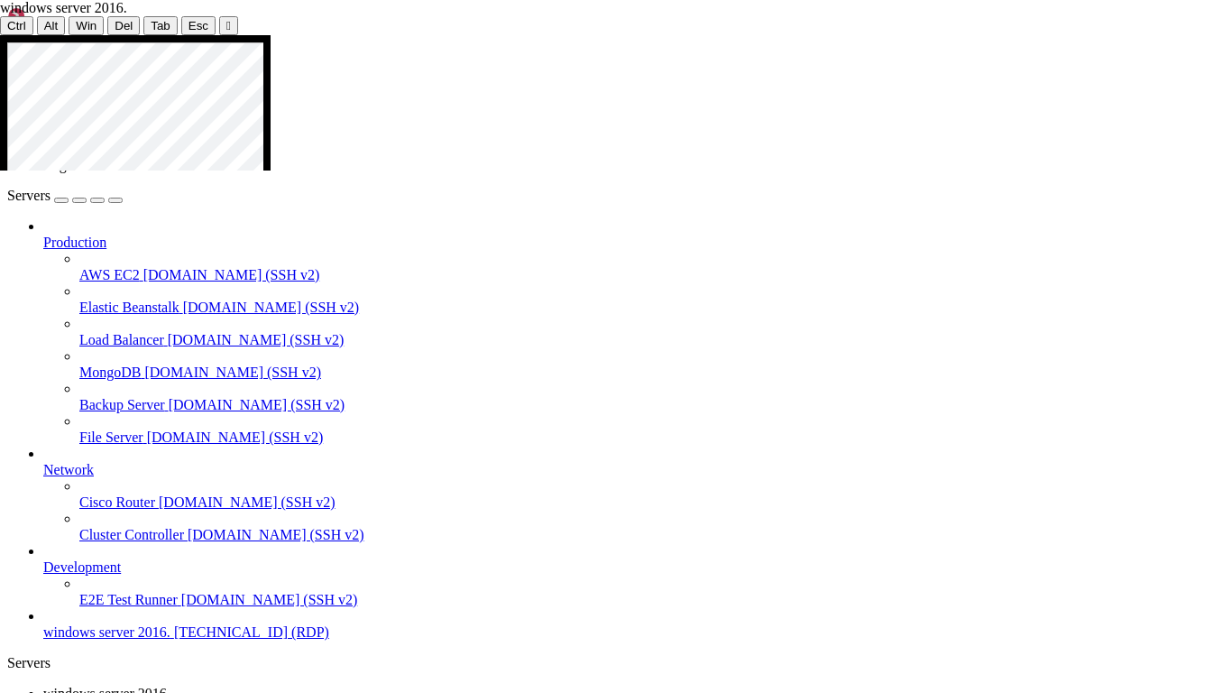
drag, startPoint x: 772, startPoint y: 423, endPoint x: 762, endPoint y: 415, distance: 12.8
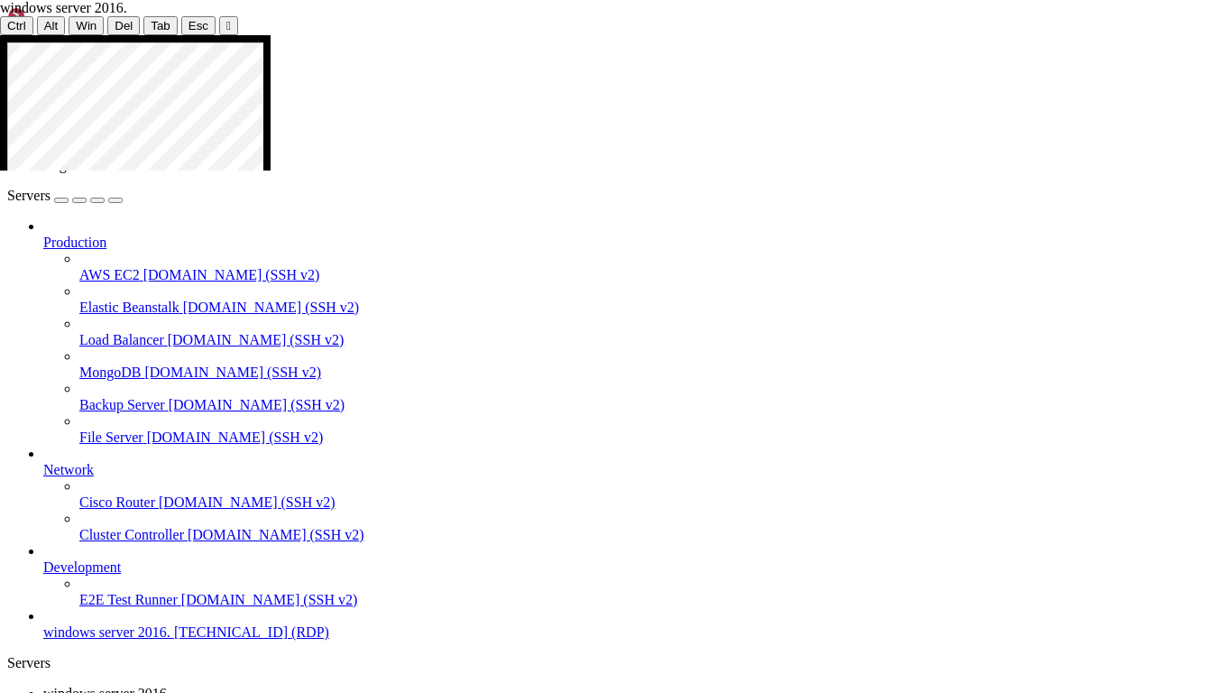
drag, startPoint x: 719, startPoint y: 350, endPoint x: 747, endPoint y: 428, distance: 82.5
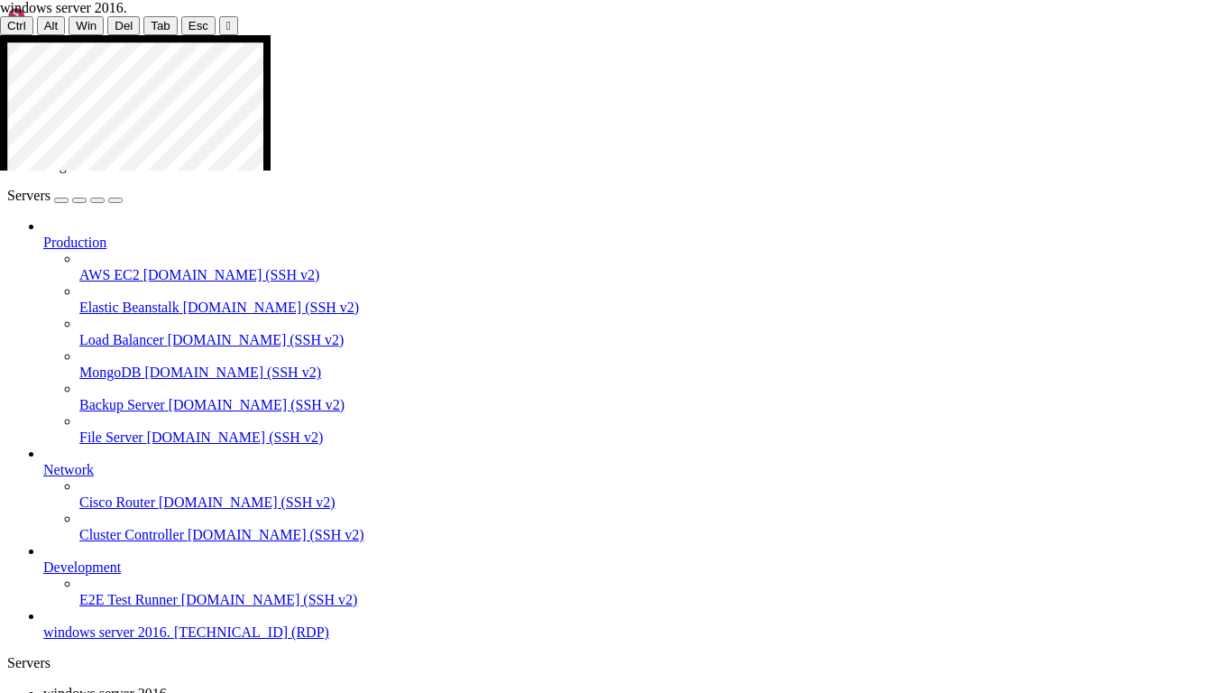
drag, startPoint x: 766, startPoint y: 181, endPoint x: 788, endPoint y: 183, distance: 21.7
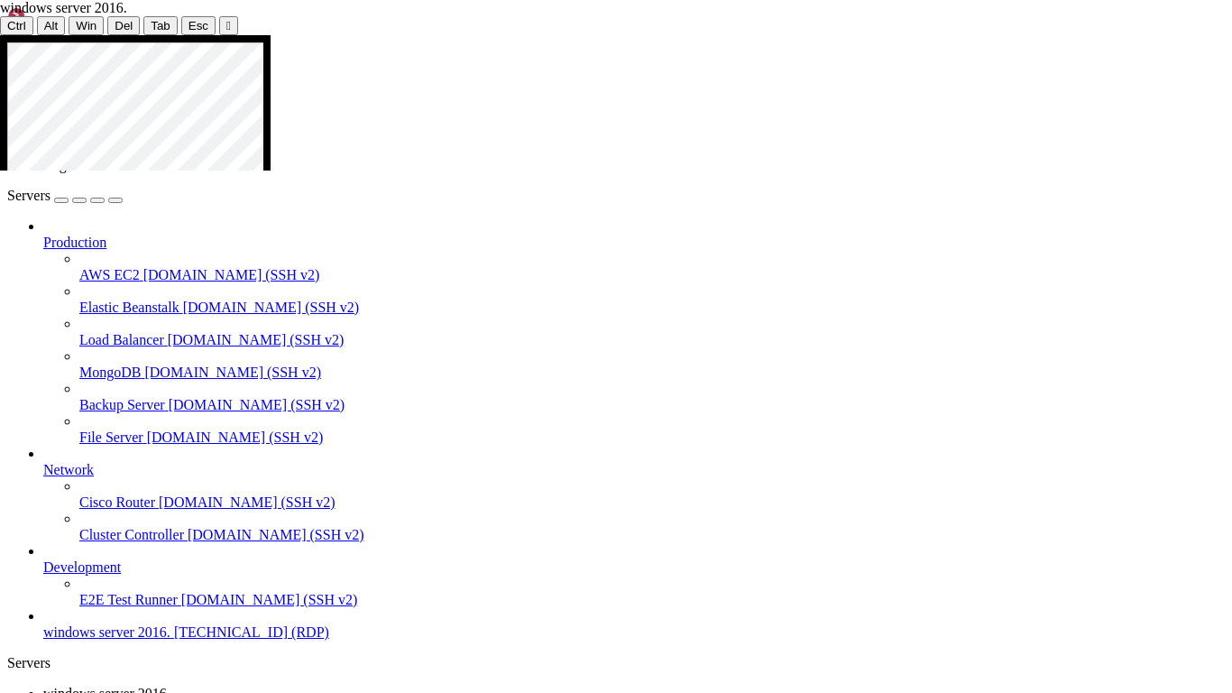
drag, startPoint x: 753, startPoint y: 408, endPoint x: 743, endPoint y: 381, distance: 28.8
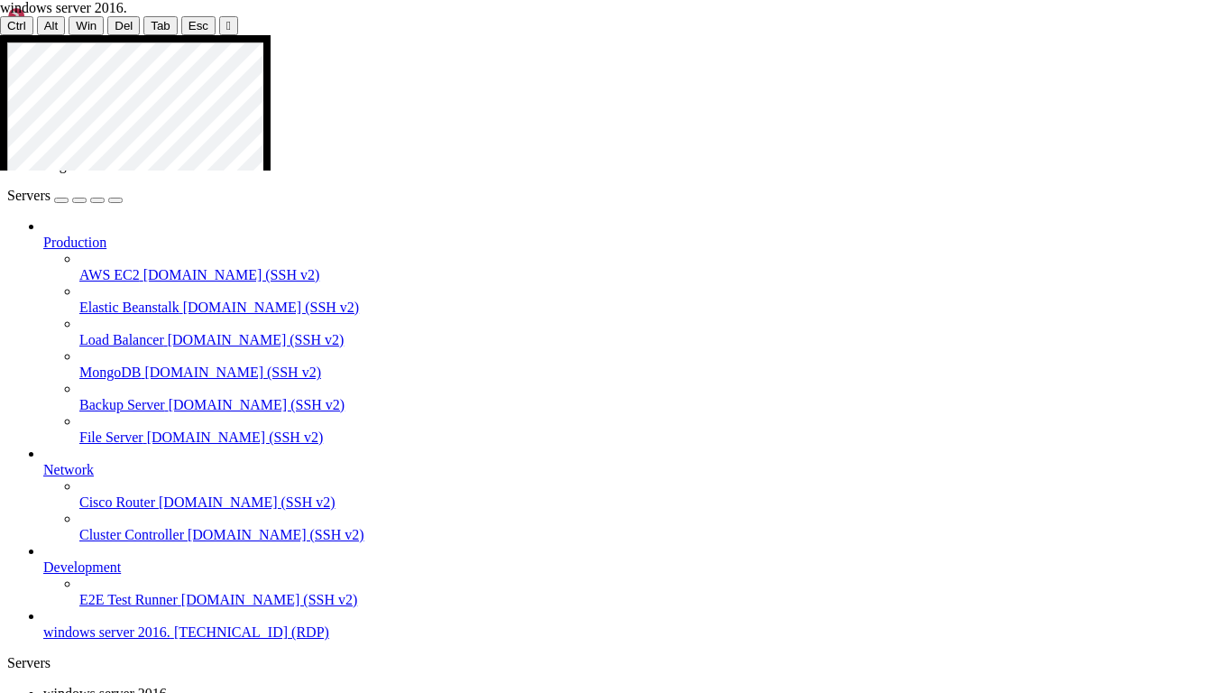
drag, startPoint x: 351, startPoint y: 150, endPoint x: 347, endPoint y: 183, distance: 33.6
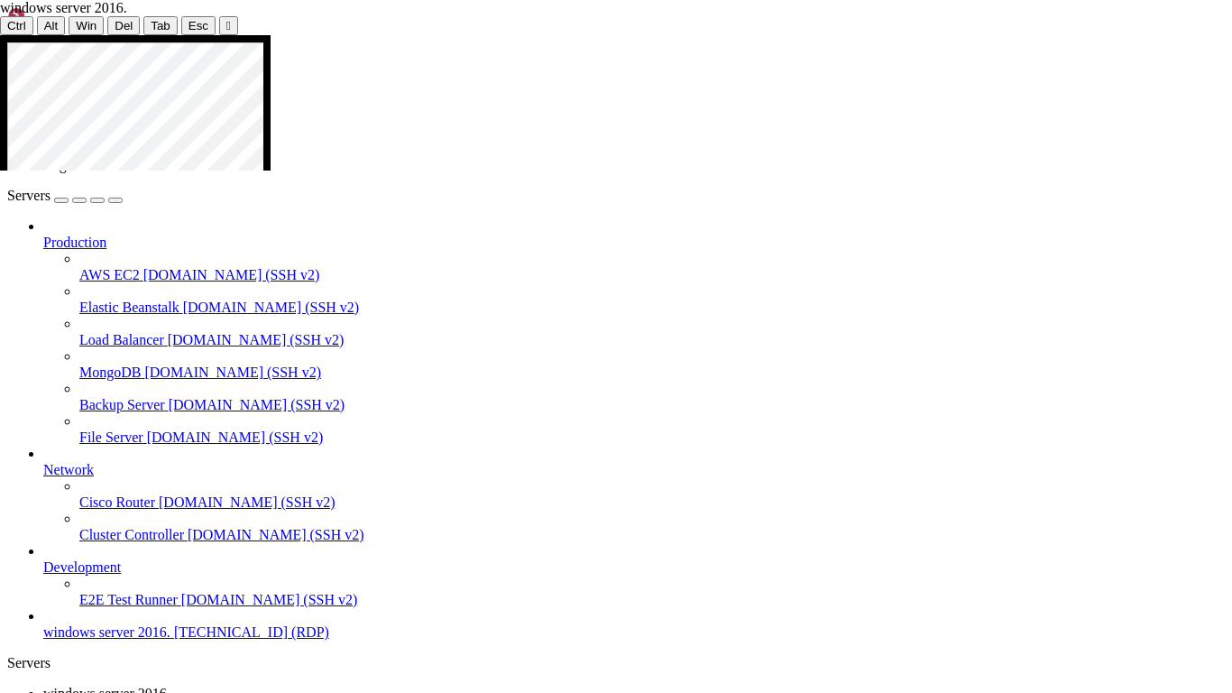
drag, startPoint x: 356, startPoint y: 197, endPoint x: 361, endPoint y: 213, distance: 16.9
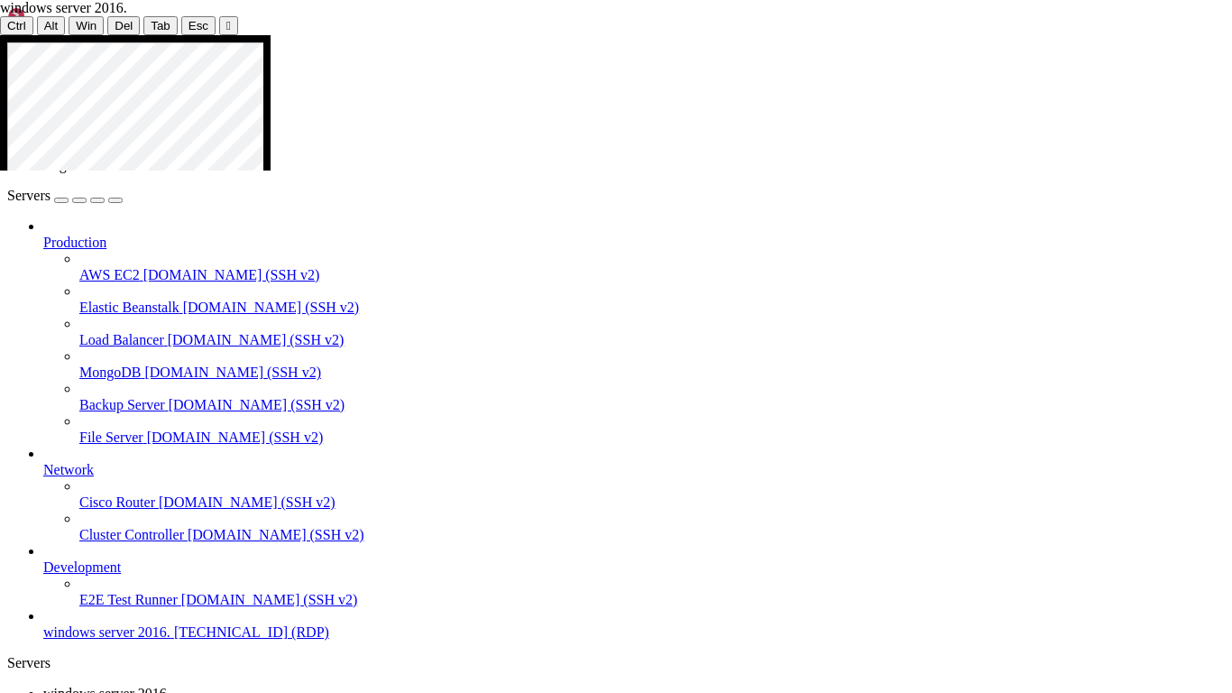
drag, startPoint x: 360, startPoint y: 218, endPoint x: 358, endPoint y: 228, distance: 10.1
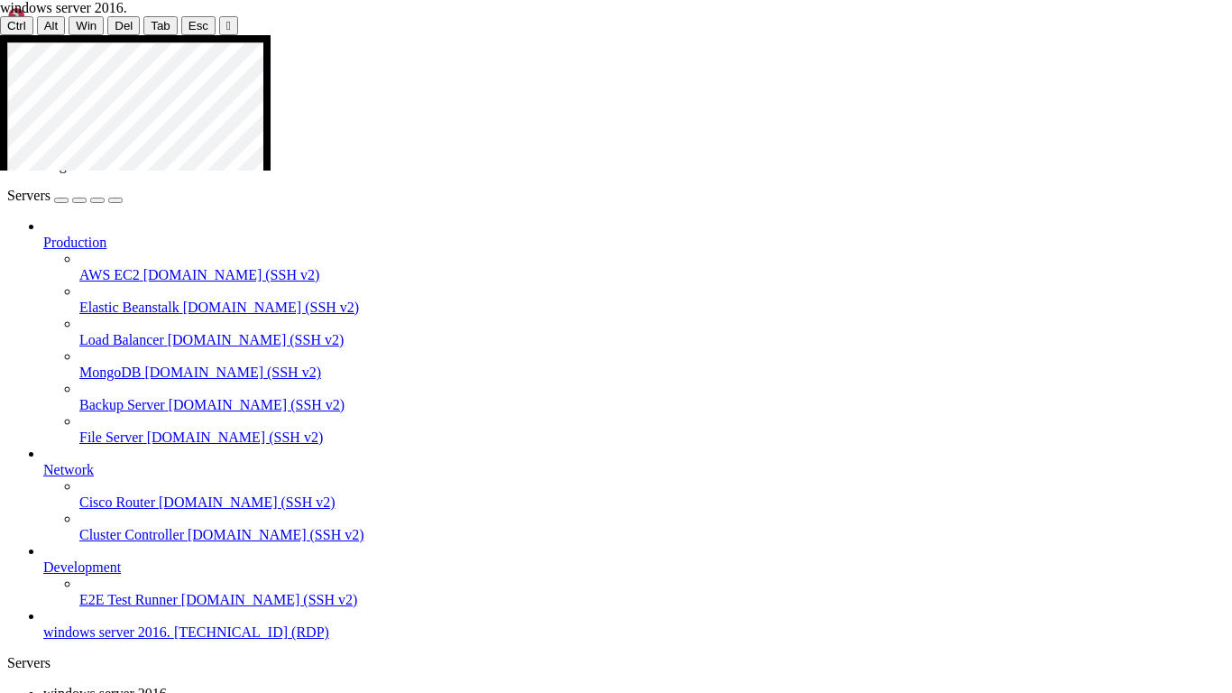
click at [226, 28] on div "" at bounding box center [228, 26] width 5 height 14
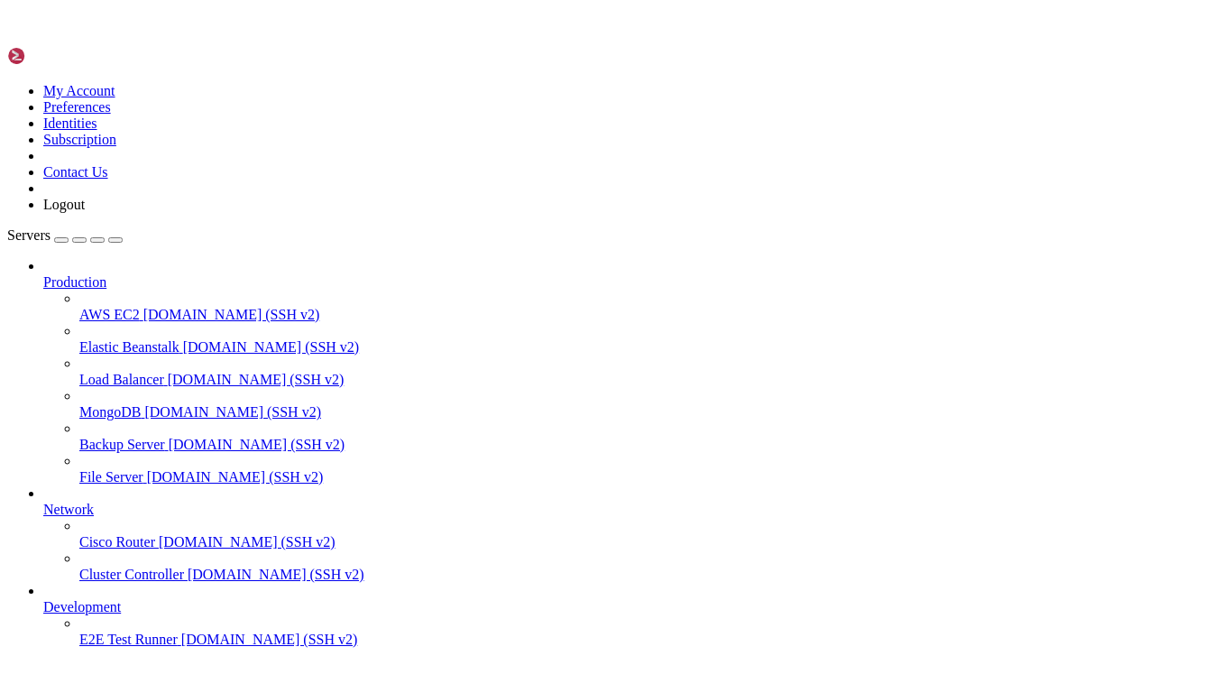
scroll to position [0, 0]
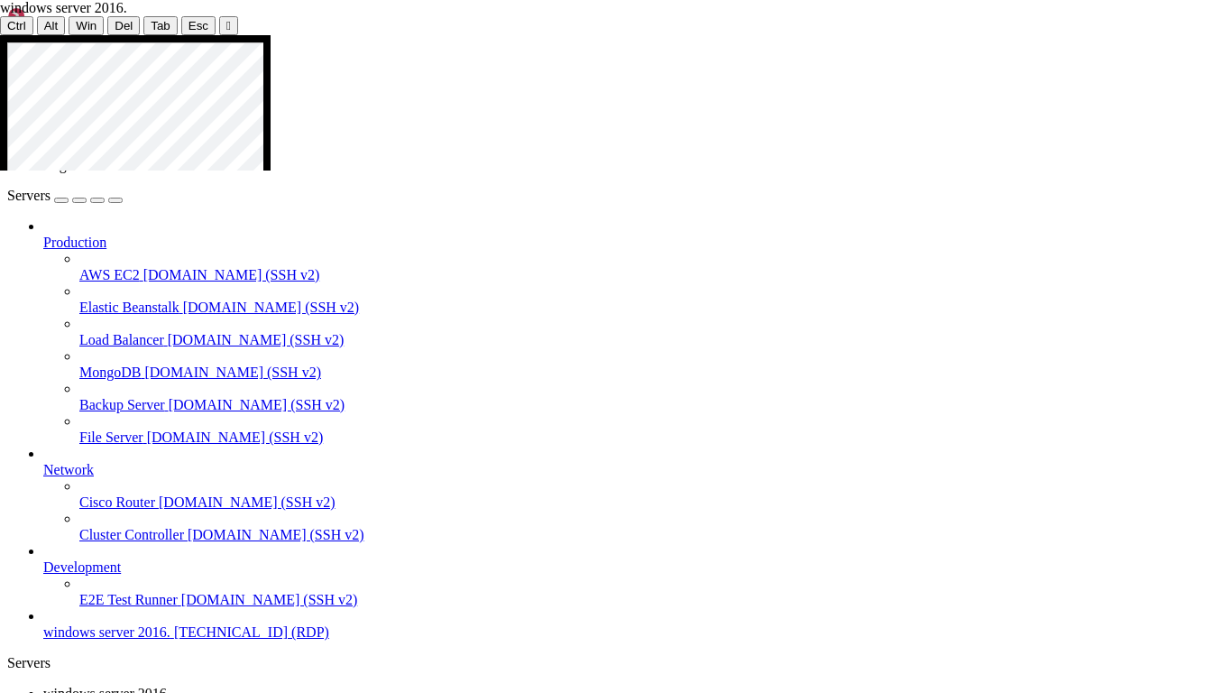
drag, startPoint x: 434, startPoint y: 417, endPoint x: 4, endPoint y: 515, distance: 441.5
drag, startPoint x: 407, startPoint y: 382, endPoint x: 1211, endPoint y: 311, distance: 807.0
drag, startPoint x: 865, startPoint y: 393, endPoint x: 0, endPoint y: 577, distance: 884.6
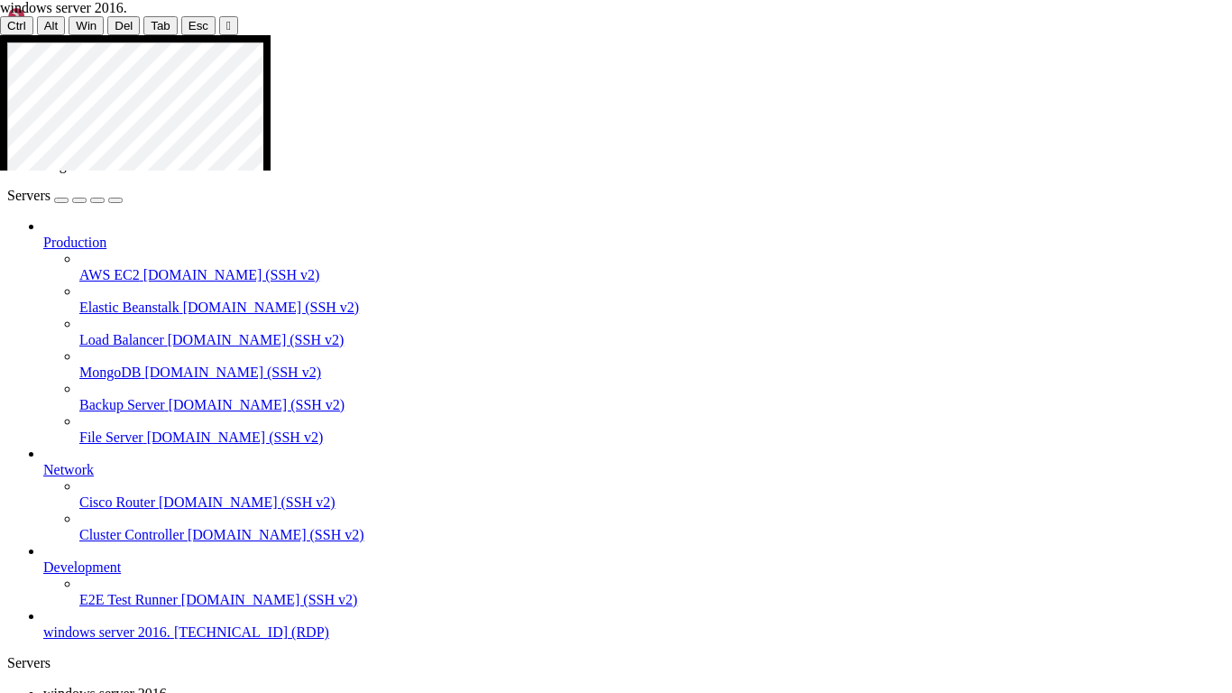
drag, startPoint x: 44, startPoint y: 448, endPoint x: 780, endPoint y: 275, distance: 756.1
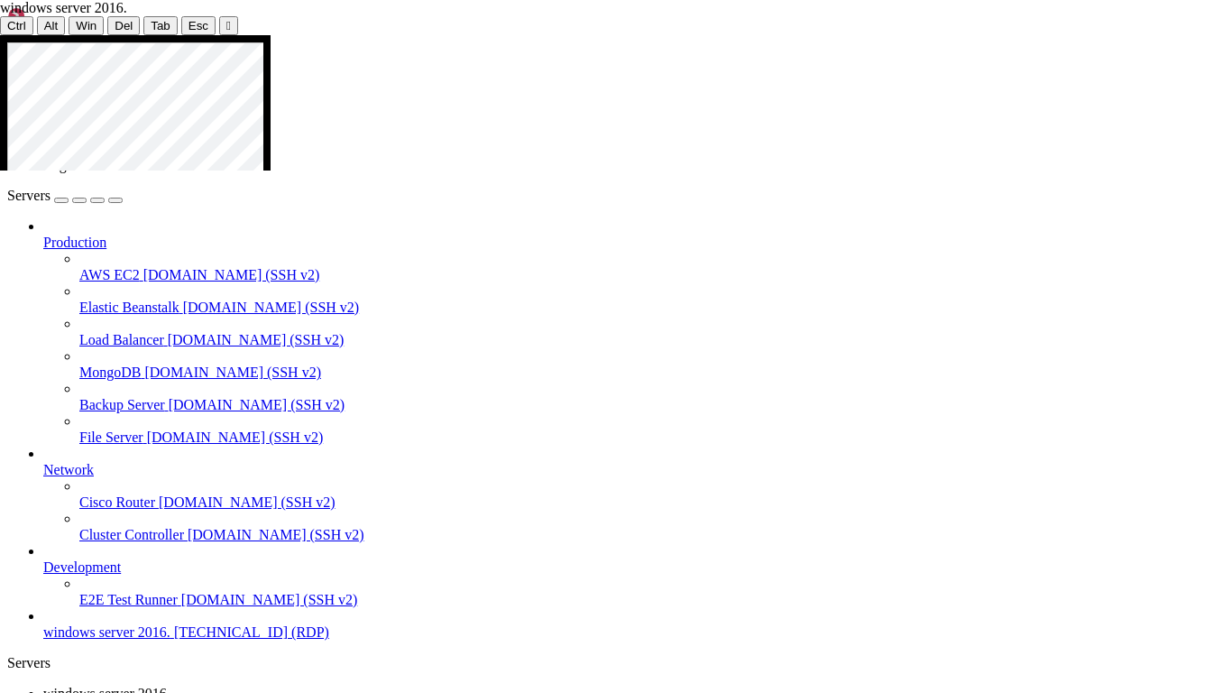
drag, startPoint x: 1089, startPoint y: 382, endPoint x: 932, endPoint y: 383, distance: 157.0
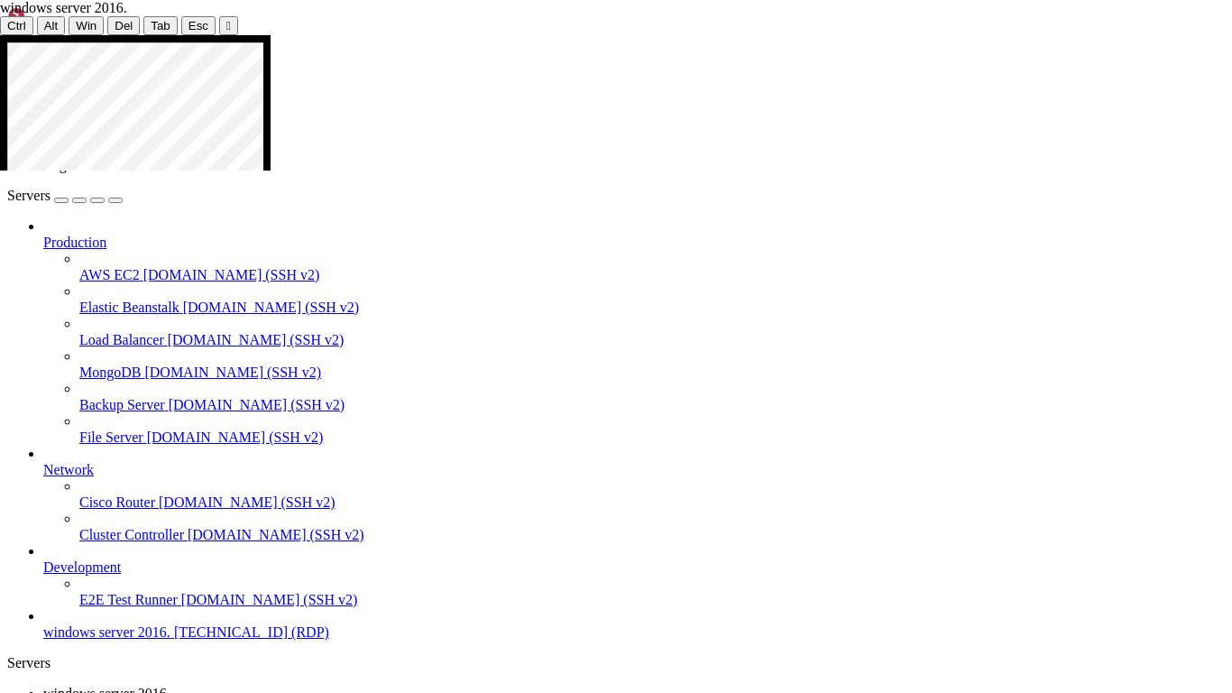
drag, startPoint x: 486, startPoint y: 344, endPoint x: 273, endPoint y: 36, distance: 374.2
click at [597, 35] on div at bounding box center [616, 35] width 1232 height 0
click at [76, 19] on span "Win" at bounding box center [86, 26] width 21 height 14
click at [20, 30] on button "Ctrl" at bounding box center [16, 25] width 33 height 19
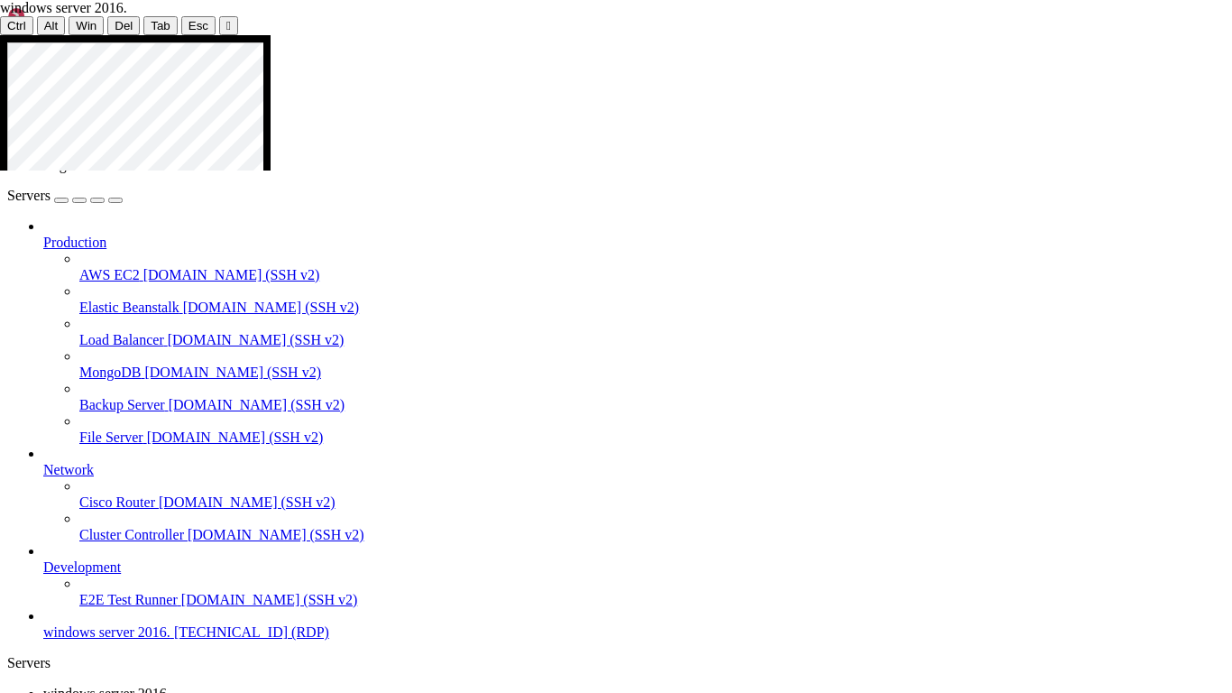
click at [44, 21] on span "Alt" at bounding box center [51, 26] width 14 height 14
click at [115, 22] on span "Del" at bounding box center [124, 26] width 18 height 14
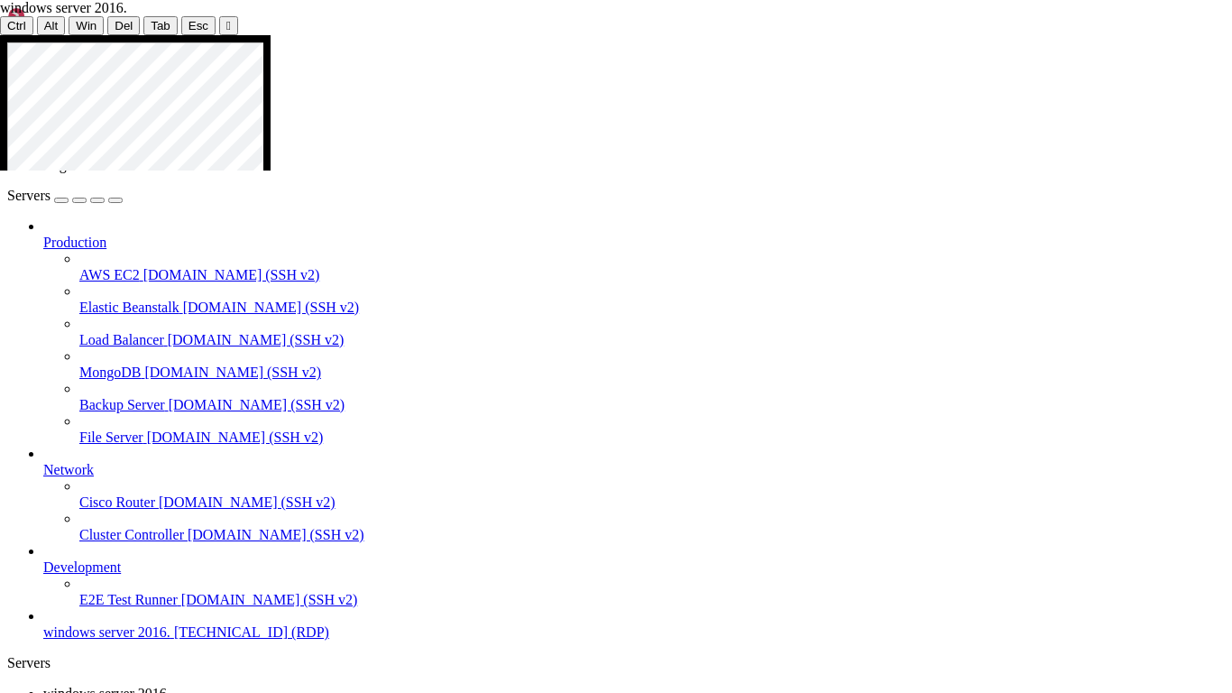
drag, startPoint x: 614, startPoint y: 298, endPoint x: 652, endPoint y: 153, distance: 149.2
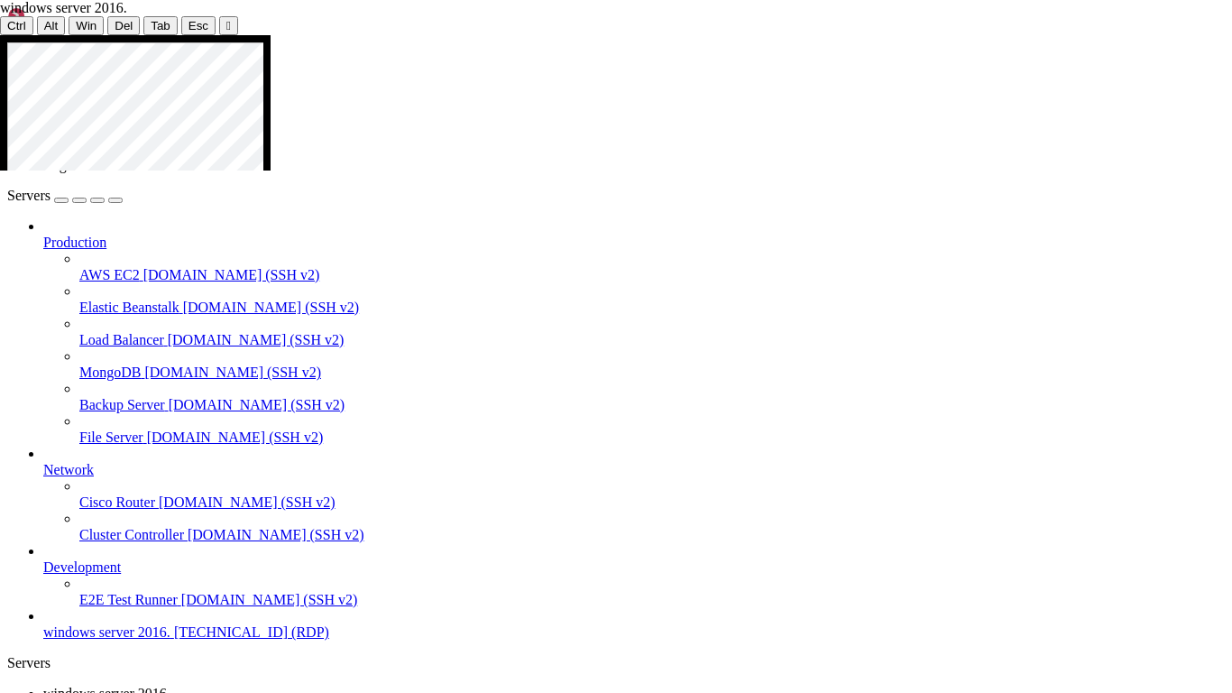
drag, startPoint x: 501, startPoint y: 327, endPoint x: 700, endPoint y: 331, distance: 199.4
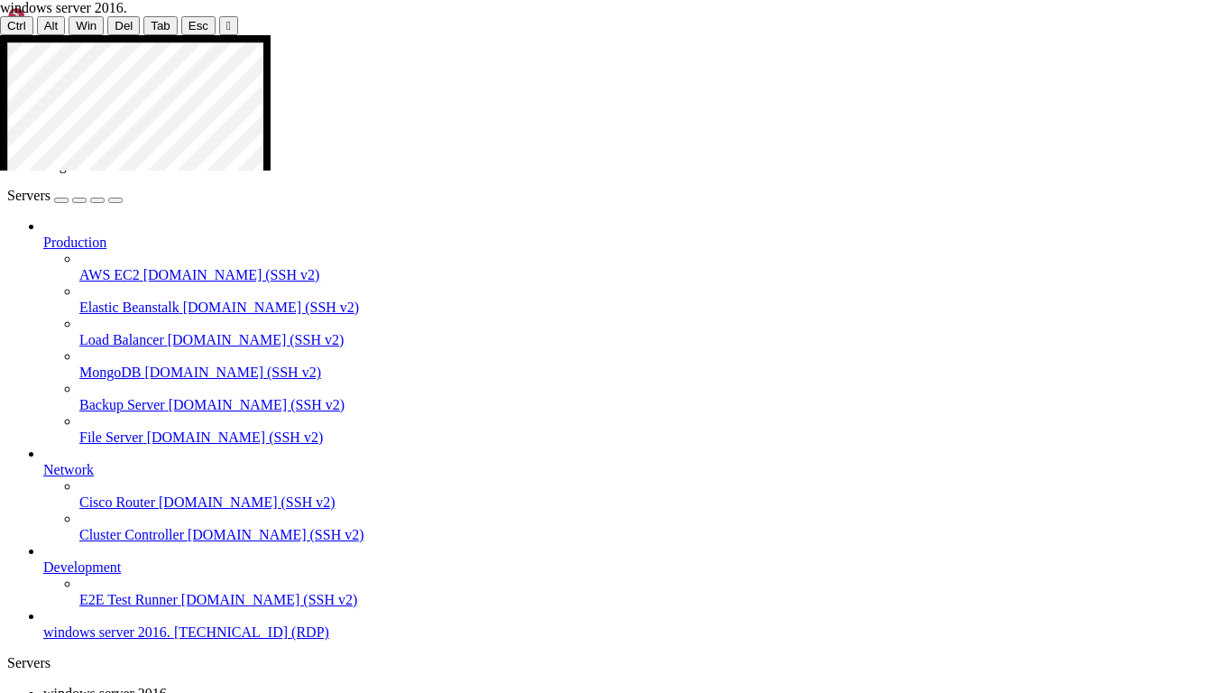
drag, startPoint x: 596, startPoint y: 228, endPoint x: 512, endPoint y: 189, distance: 93.3
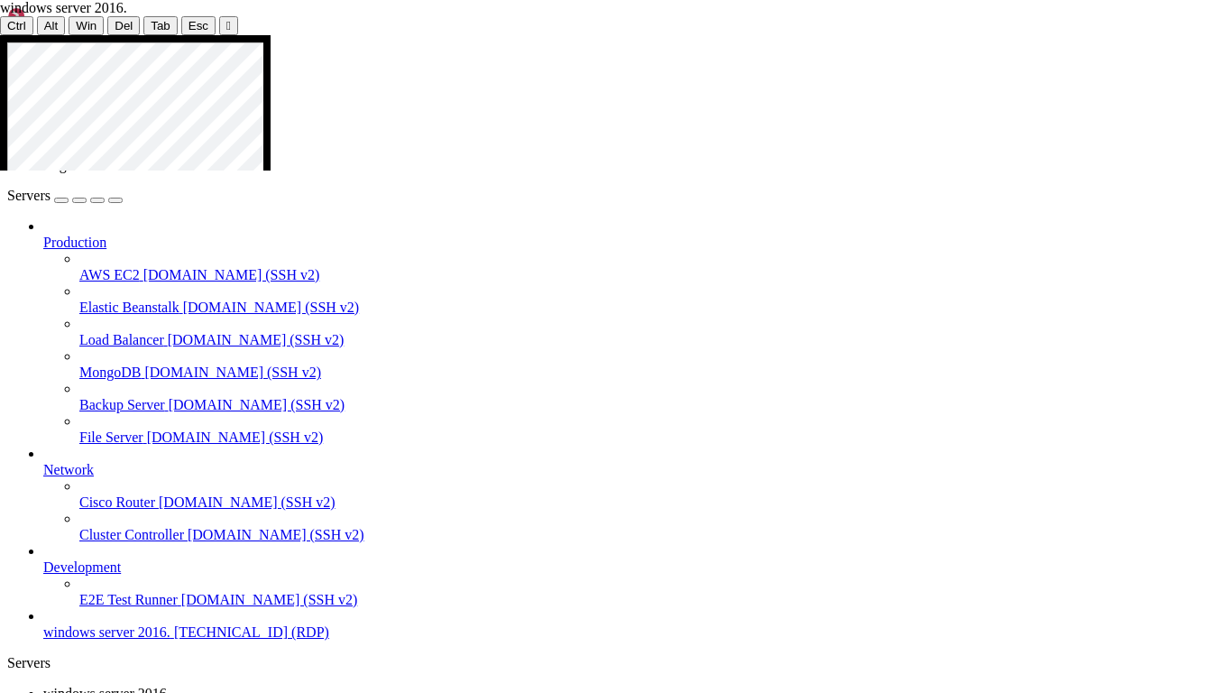
drag, startPoint x: 980, startPoint y: 458, endPoint x: 997, endPoint y: 403, distance: 57.6
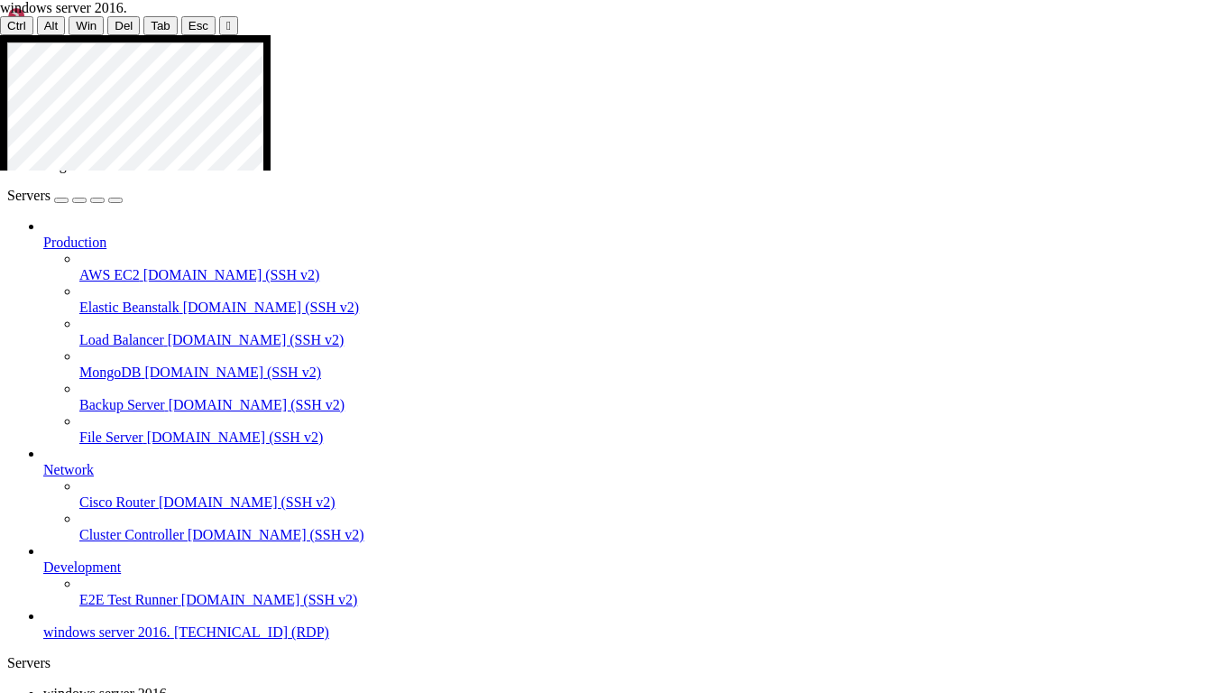
drag, startPoint x: 982, startPoint y: 404, endPoint x: 987, endPoint y: 393, distance: 12.1
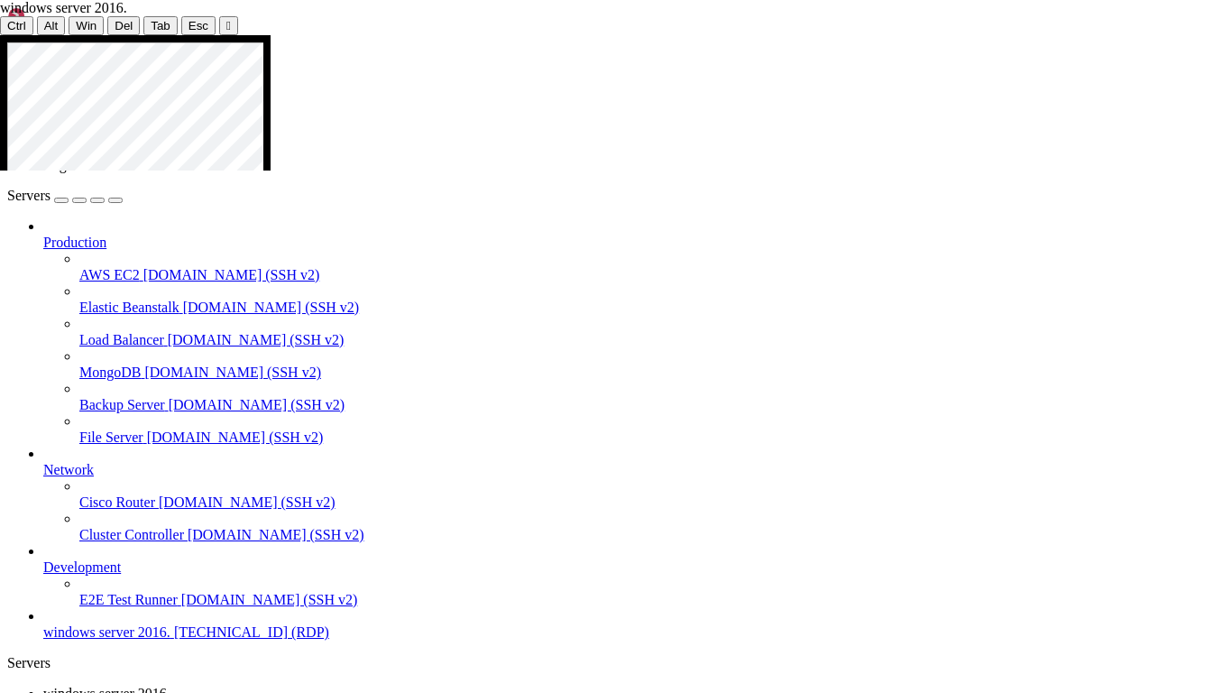
drag, startPoint x: 983, startPoint y: 393, endPoint x: 999, endPoint y: 558, distance: 164.9
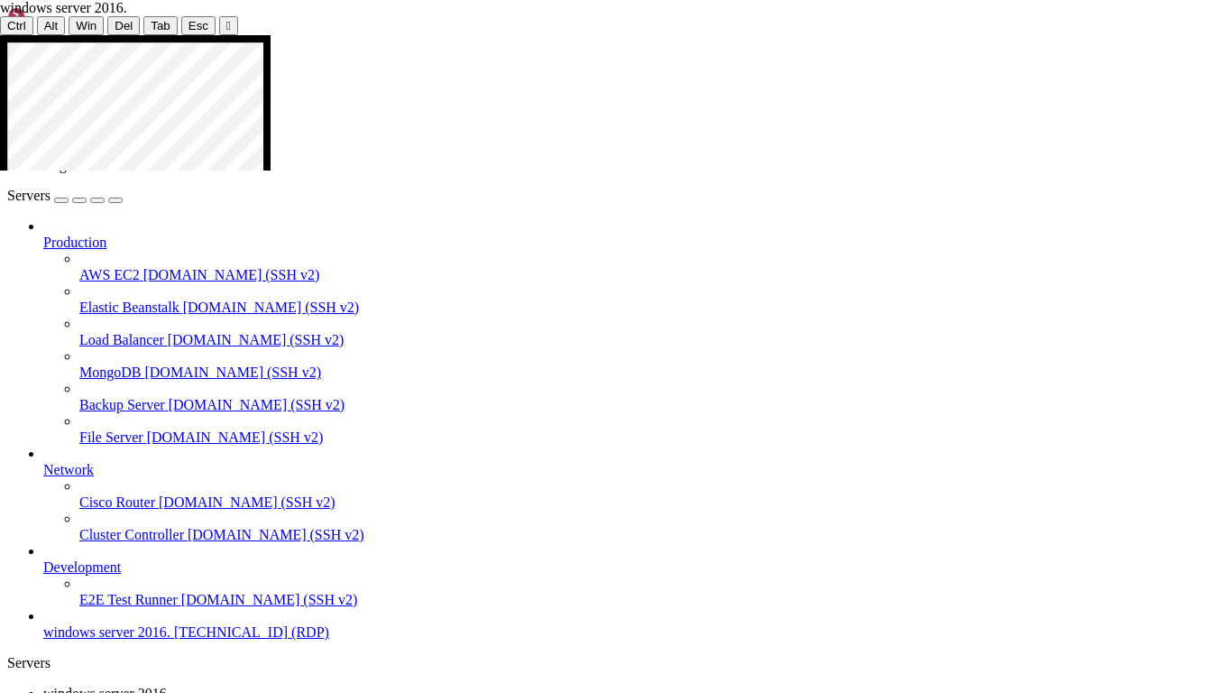
drag, startPoint x: 973, startPoint y: 115, endPoint x: 977, endPoint y: 99, distance: 16.9
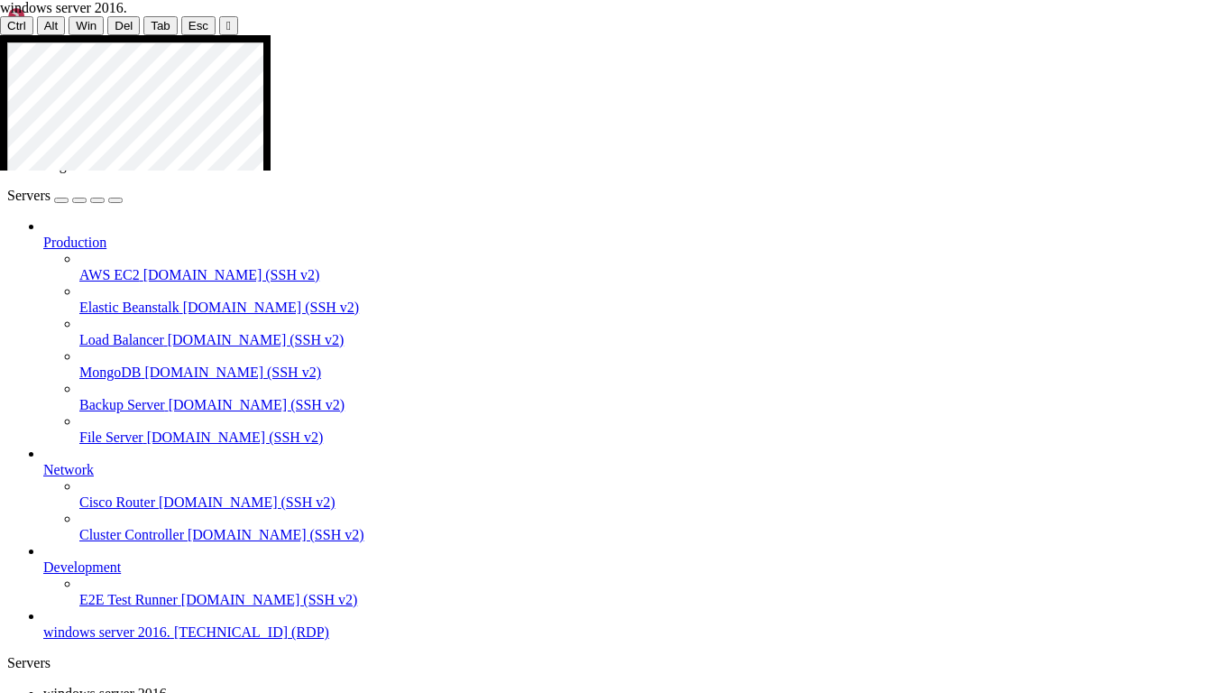
click at [226, 19] on div "" at bounding box center [228, 26] width 5 height 14
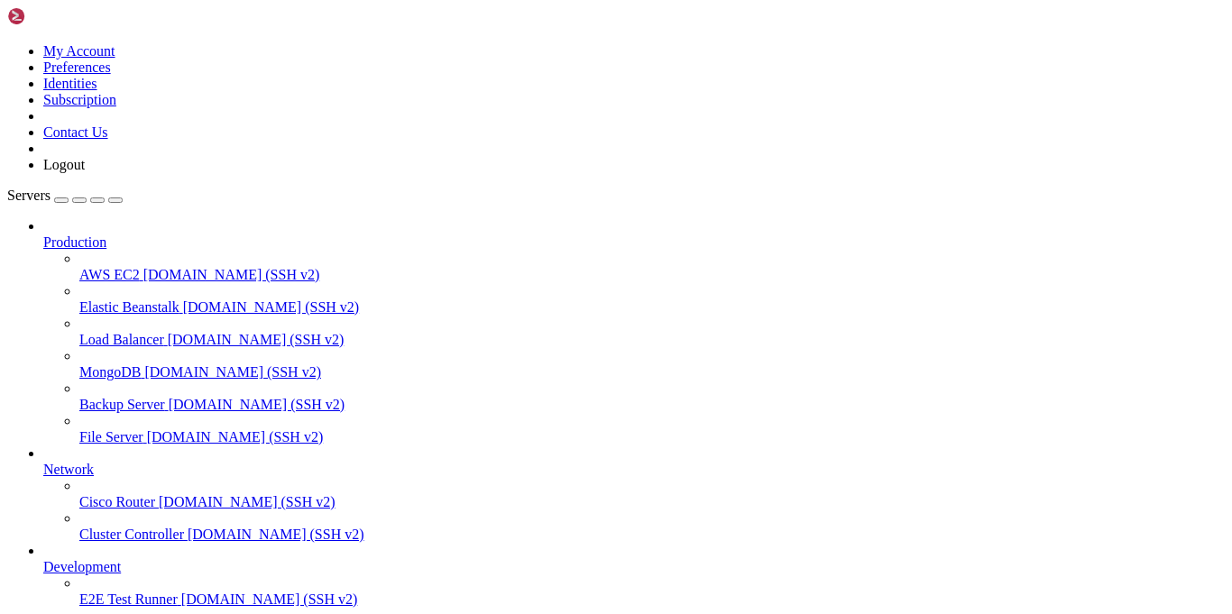
scroll to position [114, 0]
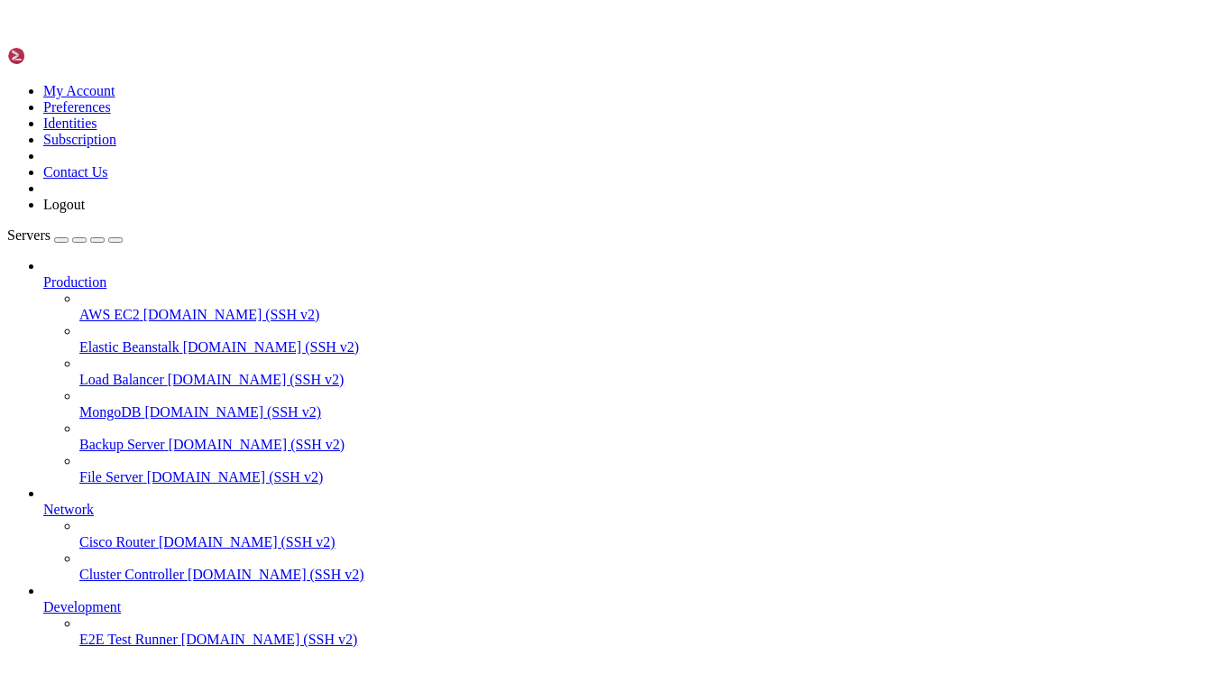
scroll to position [0, 0]
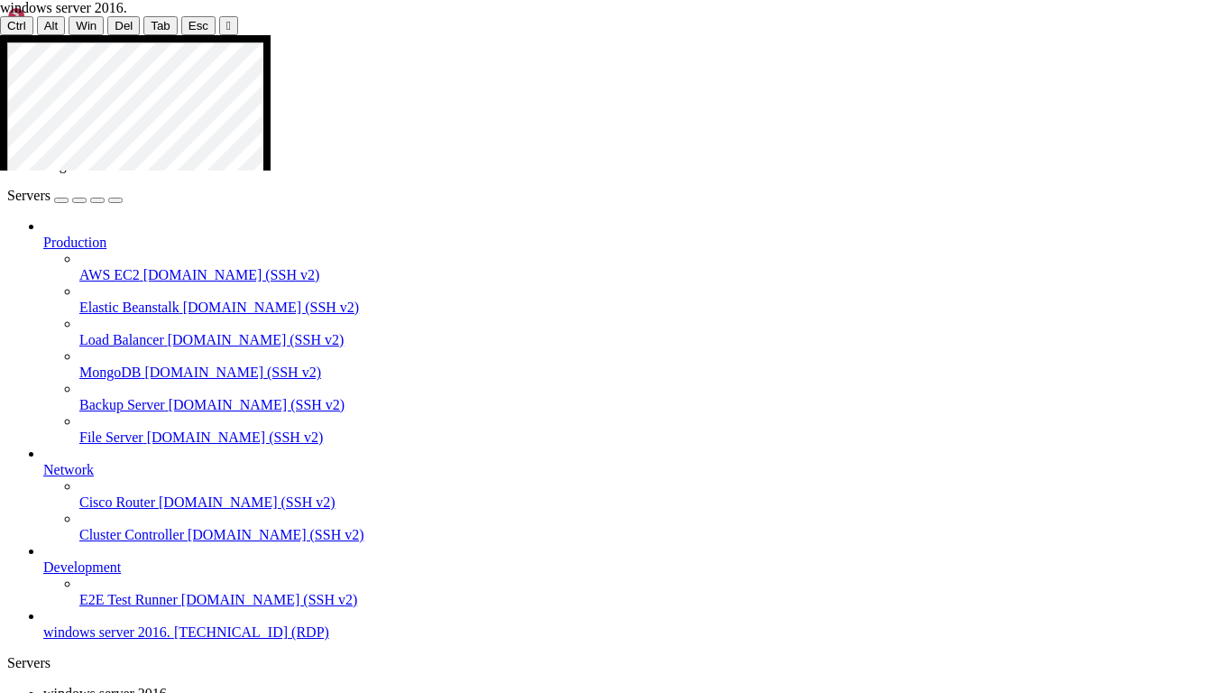
scroll to position [35, 0]
click at [608, 35] on div at bounding box center [616, 35] width 1232 height 0
click at [72, 209] on button "Reconnect" at bounding box center [36, 218] width 72 height 19
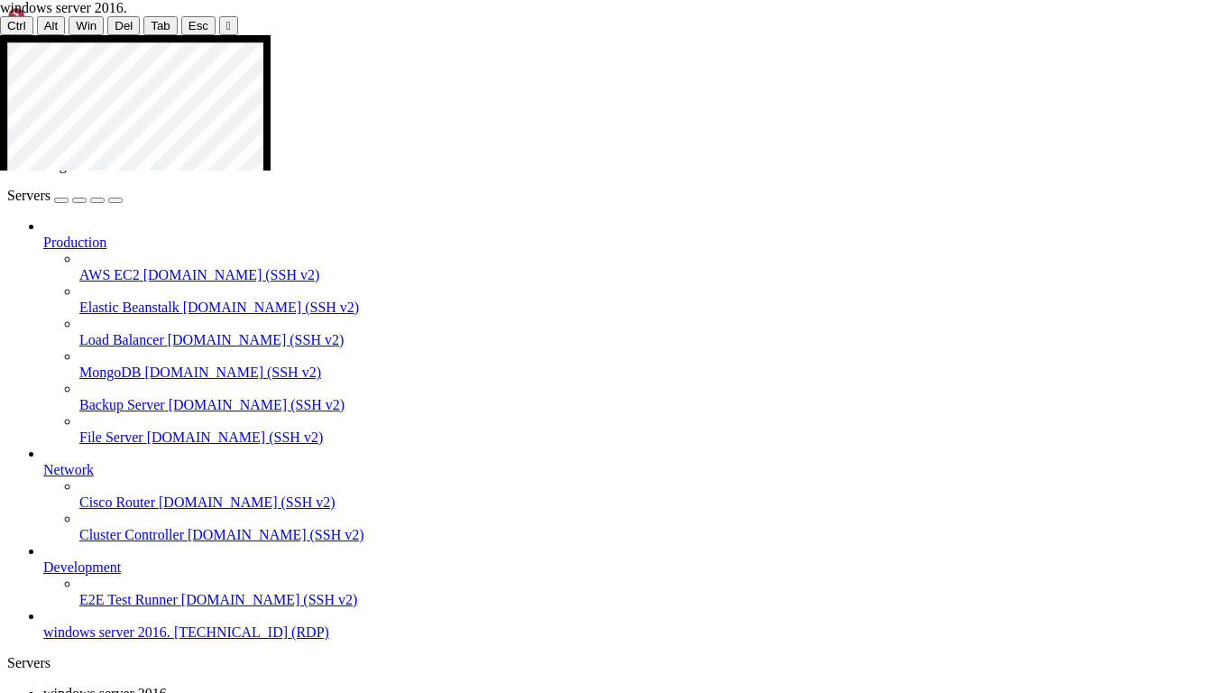
click at [1232, 35] on div at bounding box center [616, 35] width 1232 height 0
click at [607, 35] on div at bounding box center [616, 35] width 1232 height 0
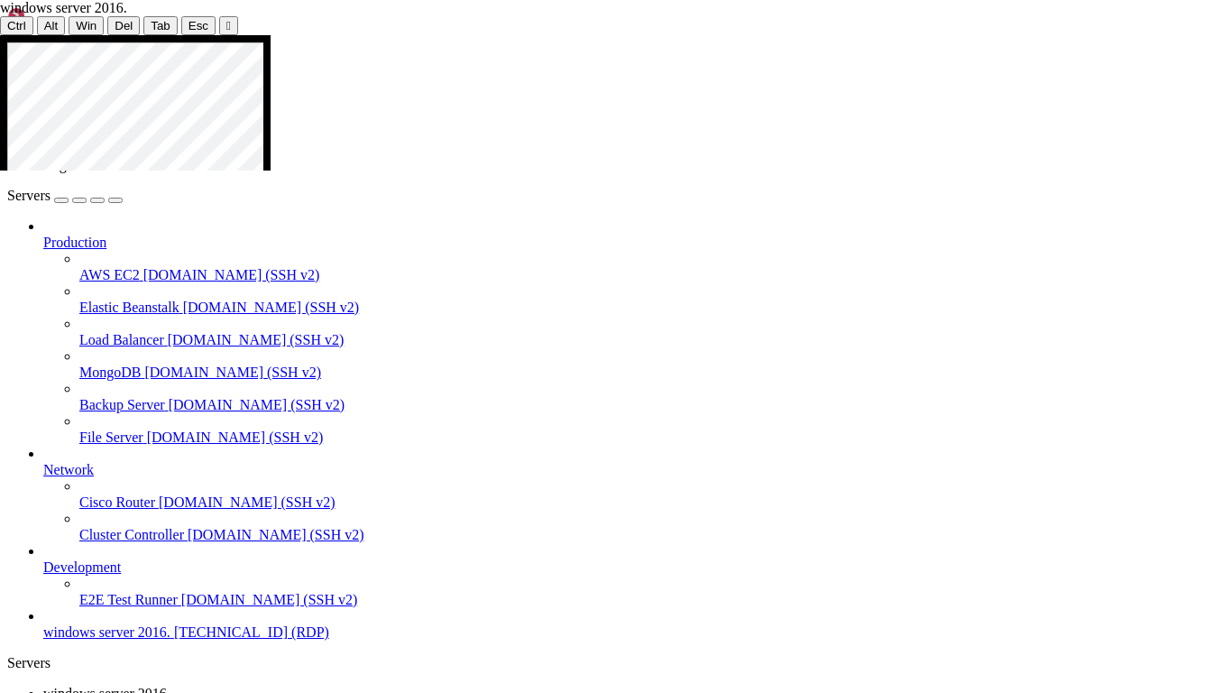
drag, startPoint x: 192, startPoint y: 493, endPoint x: 0, endPoint y: 504, distance: 192.5
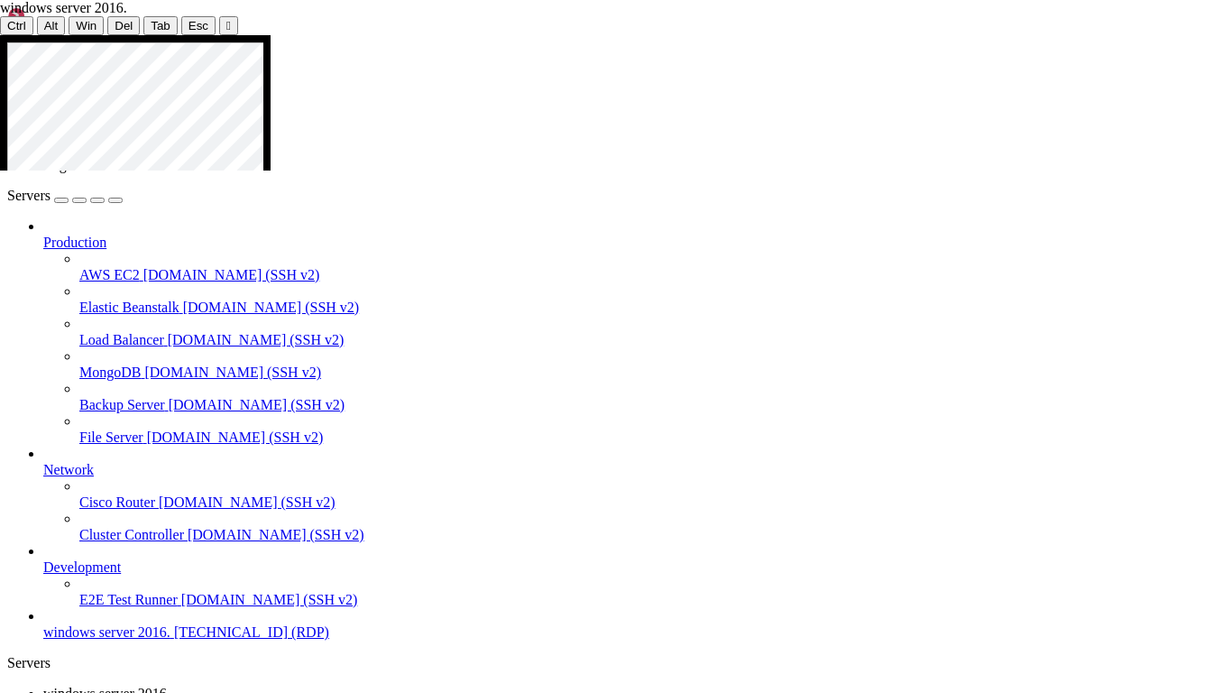
drag, startPoint x: 987, startPoint y: 95, endPoint x: 81, endPoint y: 505, distance: 994.5
drag, startPoint x: 1074, startPoint y: 222, endPoint x: 1195, endPoint y: 191, distance: 124.7
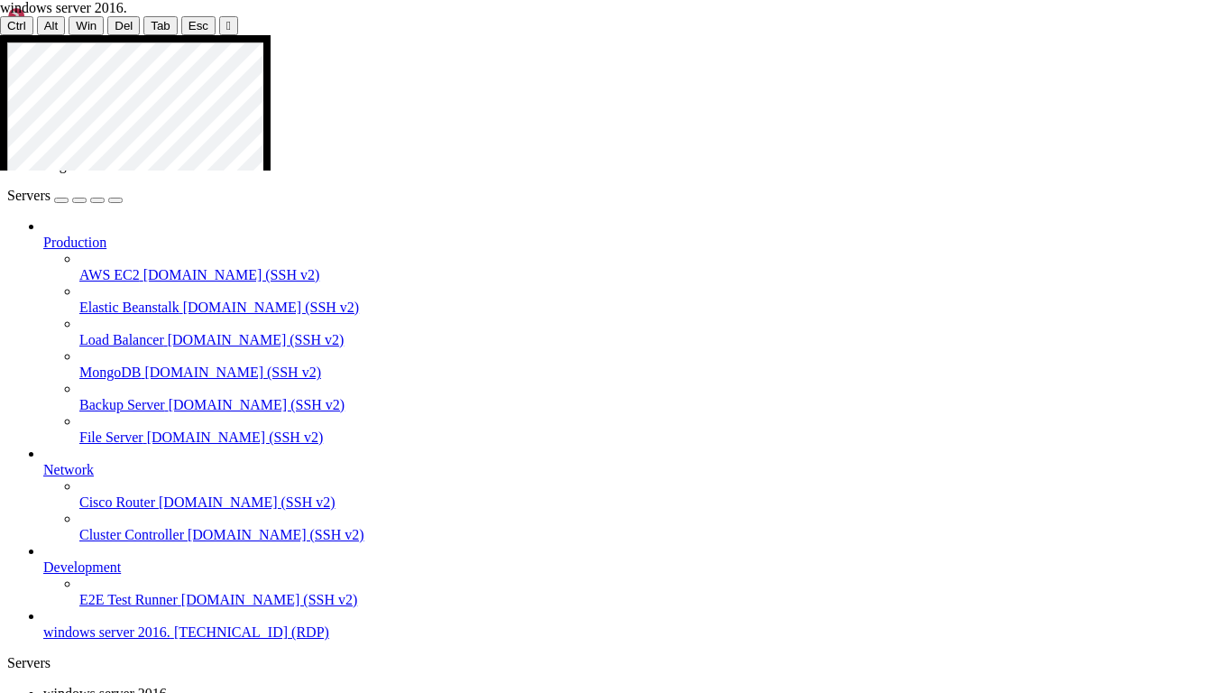
drag, startPoint x: 1112, startPoint y: 225, endPoint x: 0, endPoint y: 512, distance: 1148.9
drag, startPoint x: 201, startPoint y: 94, endPoint x: 640, endPoint y: 163, distance: 444.0
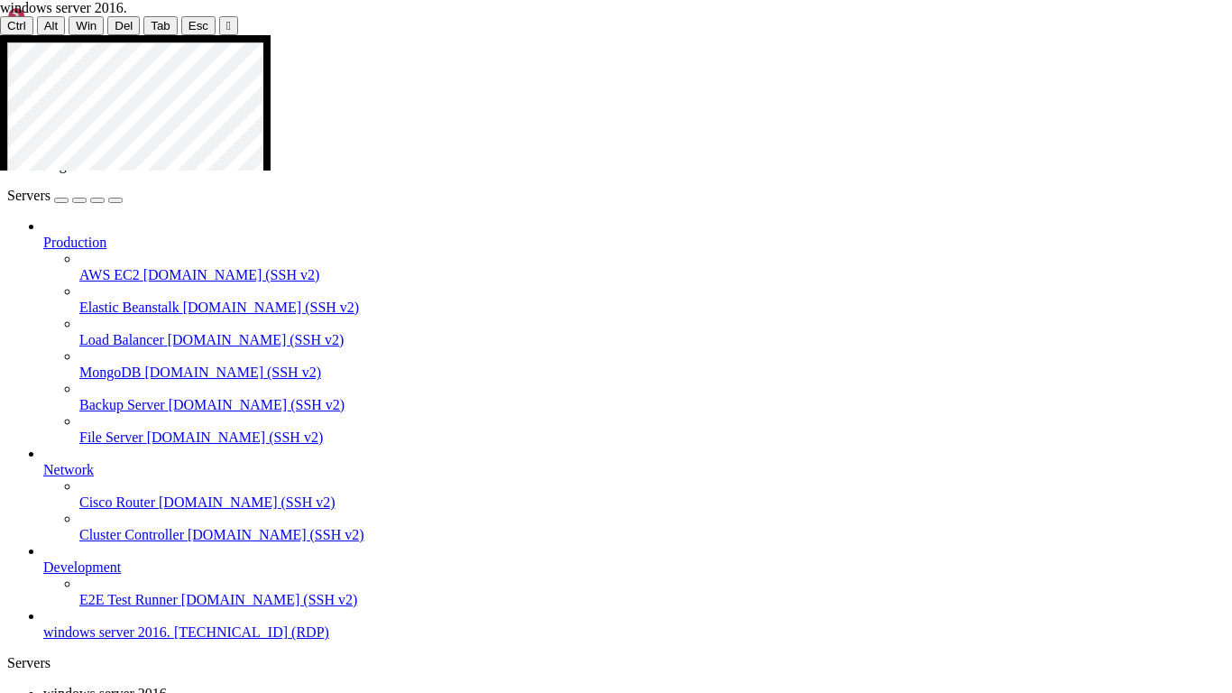
drag, startPoint x: 44, startPoint y: 405, endPoint x: 756, endPoint y: 534, distance: 723.5
drag, startPoint x: 1177, startPoint y: 35, endPoint x: 301, endPoint y: 475, distance: 979.3
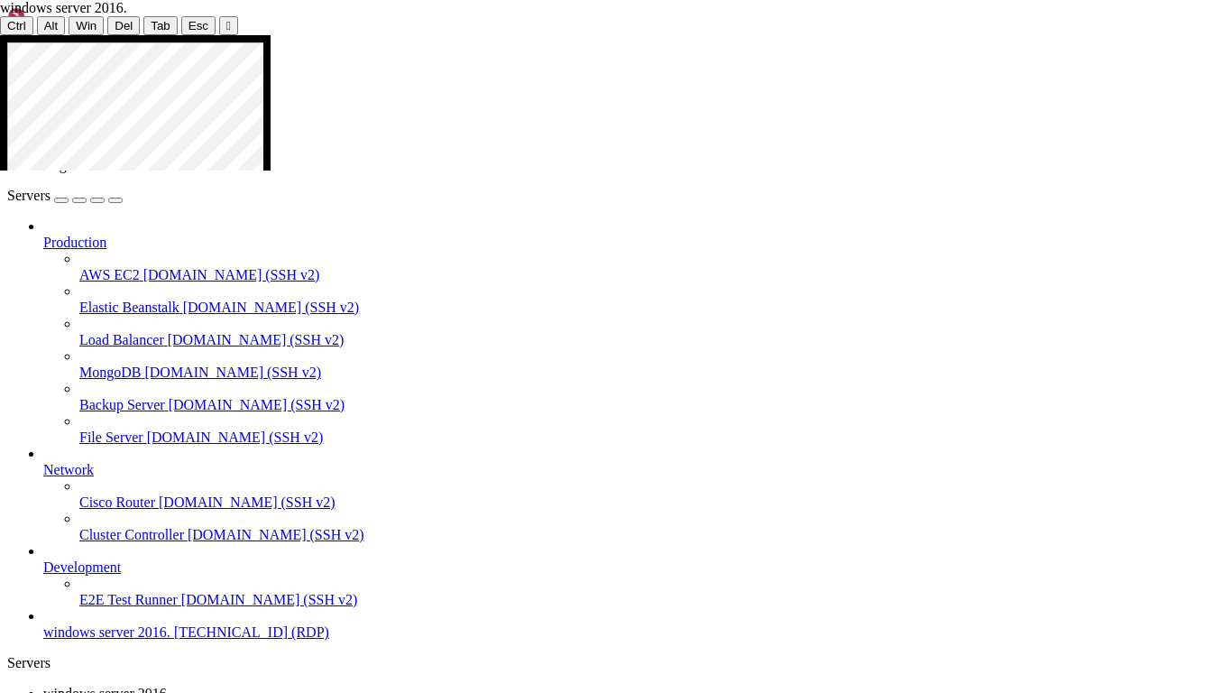
drag, startPoint x: 107, startPoint y: 559, endPoint x: 947, endPoint y: 141, distance: 938.5
drag, startPoint x: 816, startPoint y: 243, endPoint x: 336, endPoint y: 535, distance: 562.0
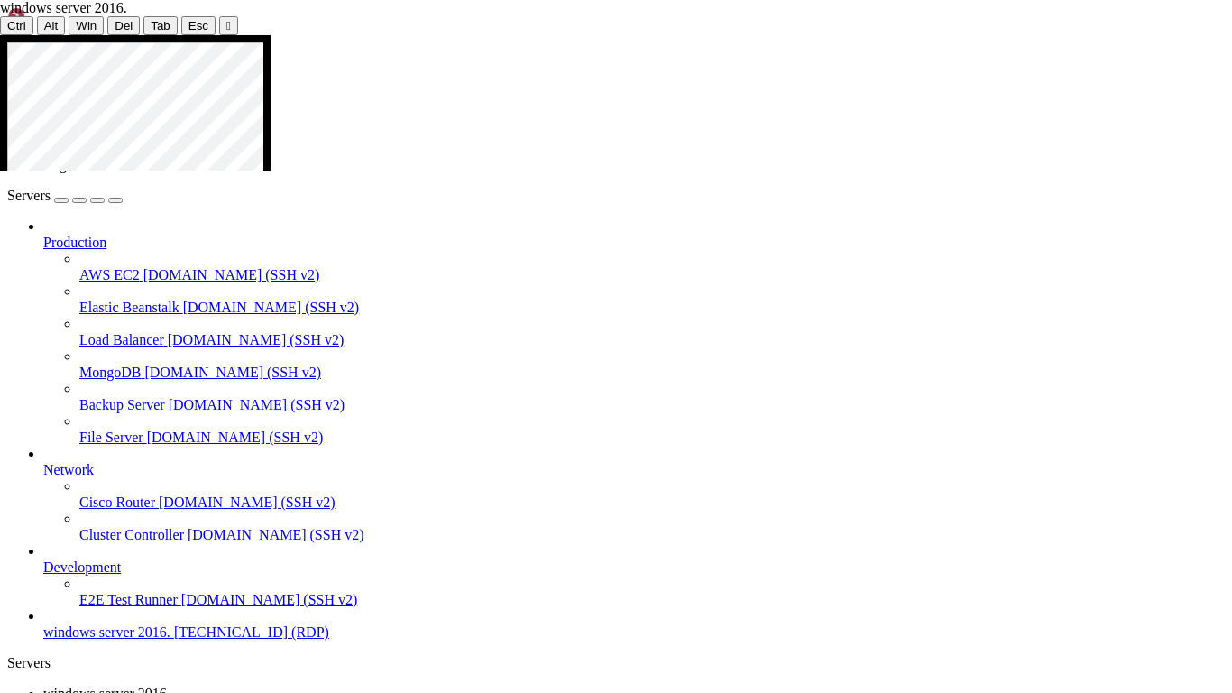
drag, startPoint x: 0, startPoint y: 484, endPoint x: 48, endPoint y: 317, distance: 174.5
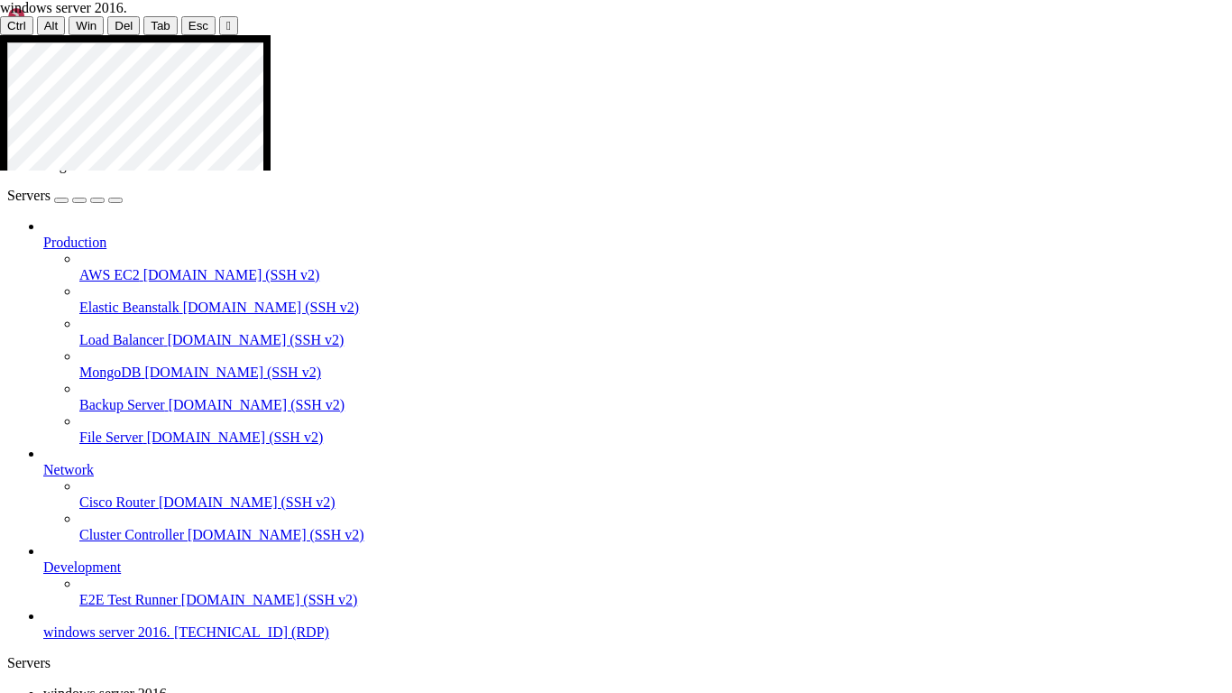
drag, startPoint x: 110, startPoint y: 305, endPoint x: 0, endPoint y: 555, distance: 273.1
drag, startPoint x: 0, startPoint y: 512, endPoint x: 453, endPoint y: 402, distance: 465.9
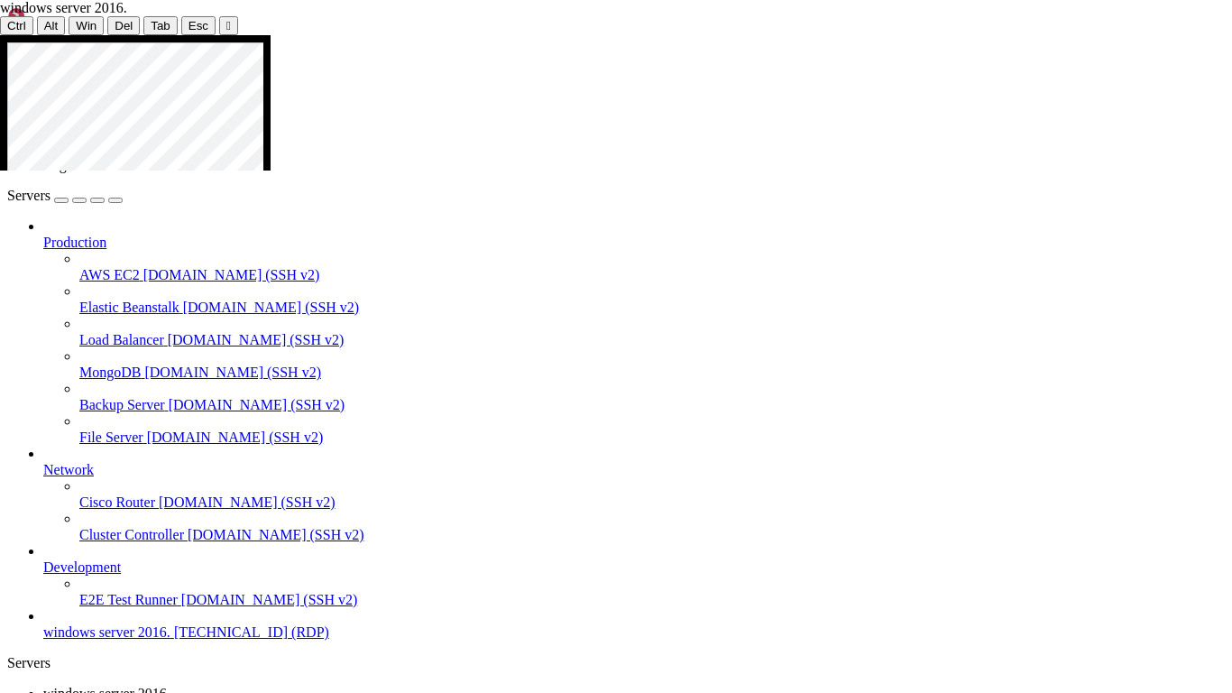
drag, startPoint x: 534, startPoint y: 315, endPoint x: 361, endPoint y: 119, distance: 261.4
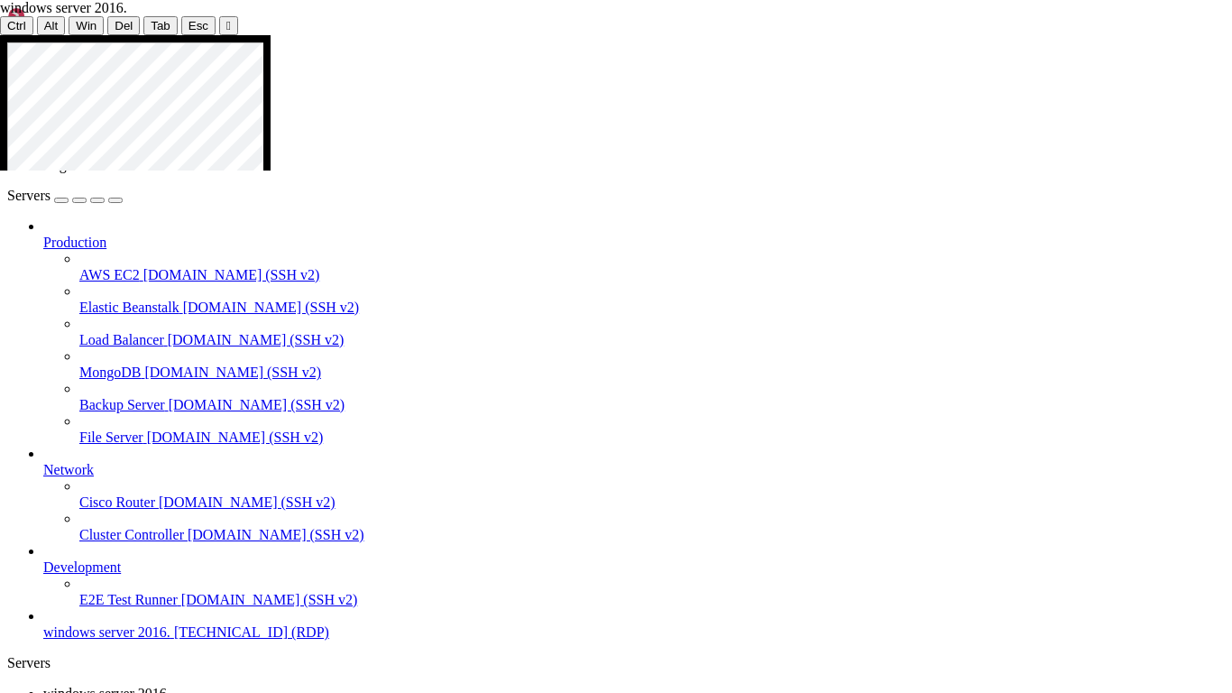
drag, startPoint x: 262, startPoint y: 81, endPoint x: 268, endPoint y: 60, distance: 22.6
click at [622, 35] on div at bounding box center [616, 35] width 1232 height 0
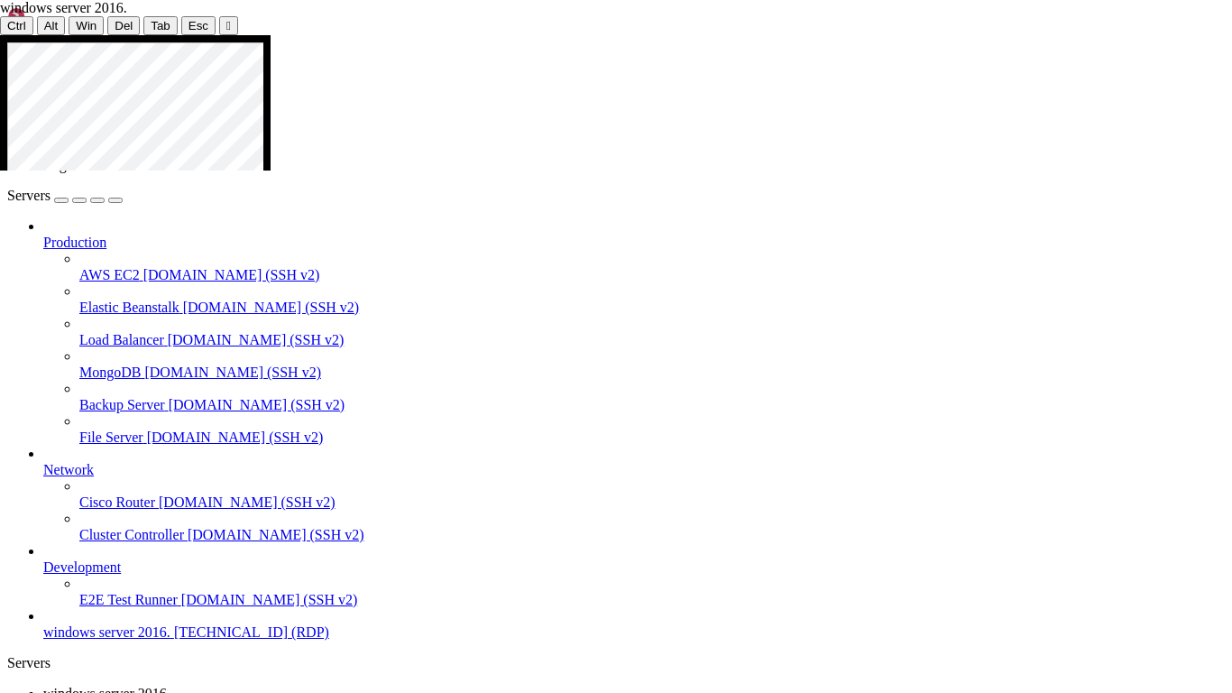
drag, startPoint x: 651, startPoint y: 196, endPoint x: 446, endPoint y: 125, distance: 217.4
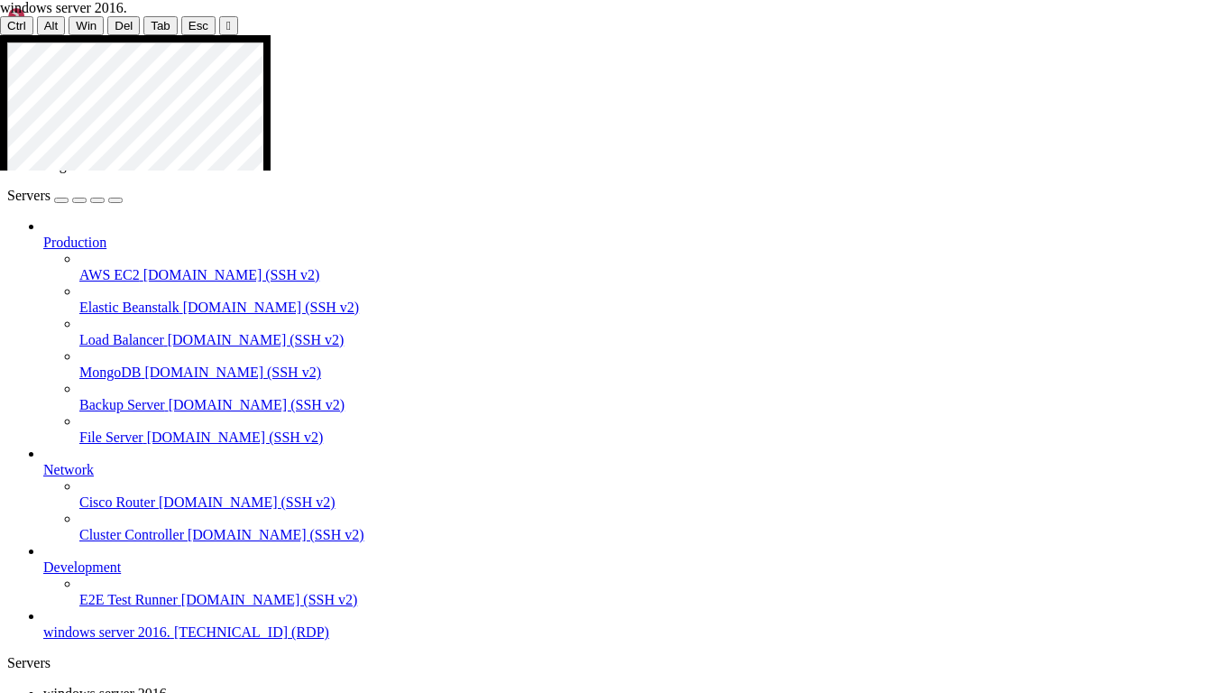
drag, startPoint x: 707, startPoint y: 295, endPoint x: 227, endPoint y: 407, distance: 492.9
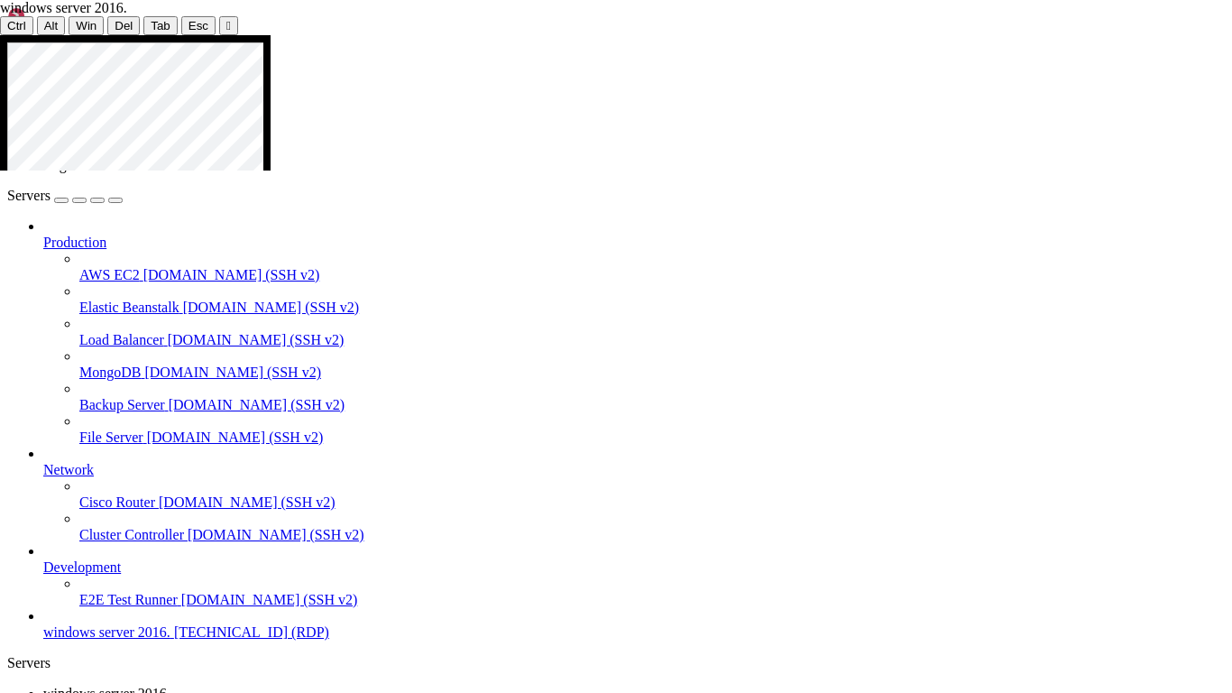
drag, startPoint x: 773, startPoint y: 292, endPoint x: 814, endPoint y: 275, distance: 44.1
drag, startPoint x: 621, startPoint y: 178, endPoint x: 60, endPoint y: 683, distance: 754.5
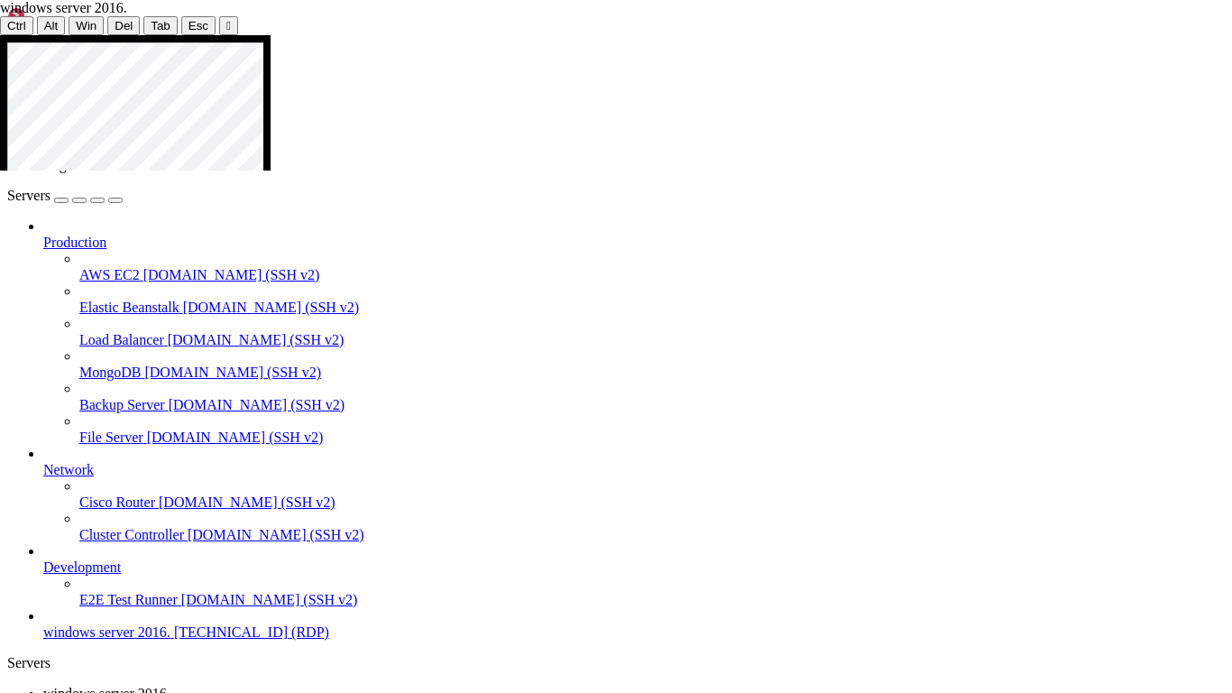
drag, startPoint x: 789, startPoint y: 117, endPoint x: 748, endPoint y: 90, distance: 48.8
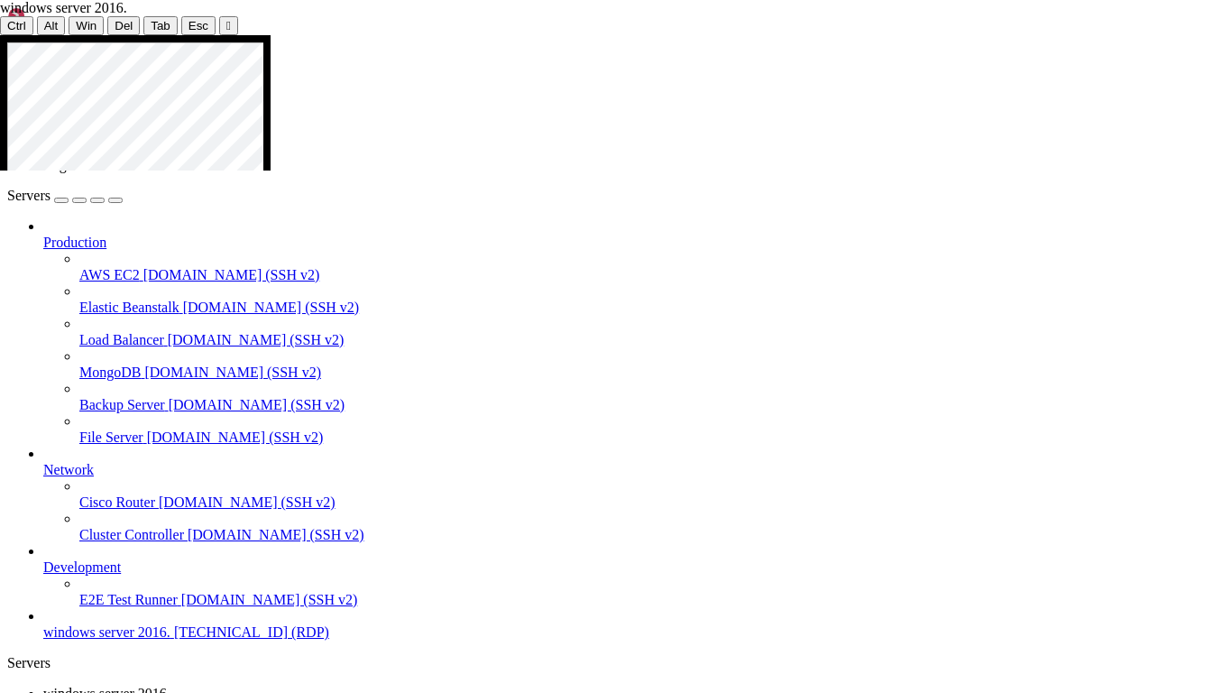
drag, startPoint x: 672, startPoint y: 106, endPoint x: 383, endPoint y: 63, distance: 291.8
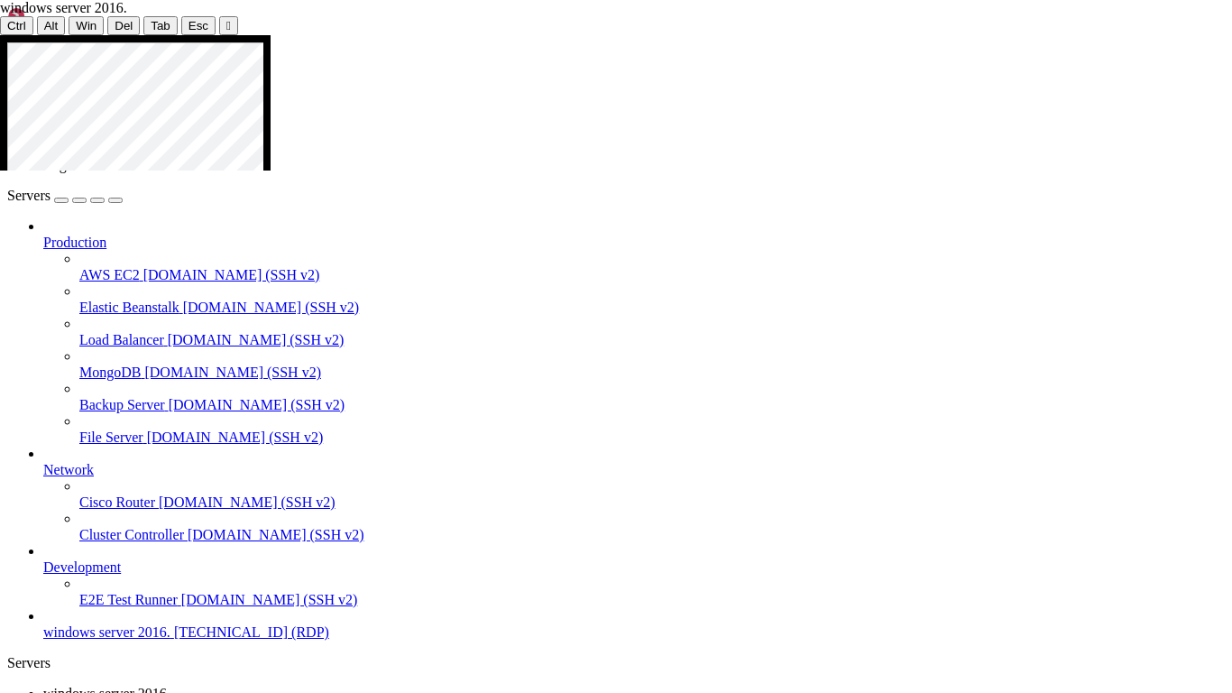
click at [226, 20] on div "" at bounding box center [228, 26] width 5 height 14
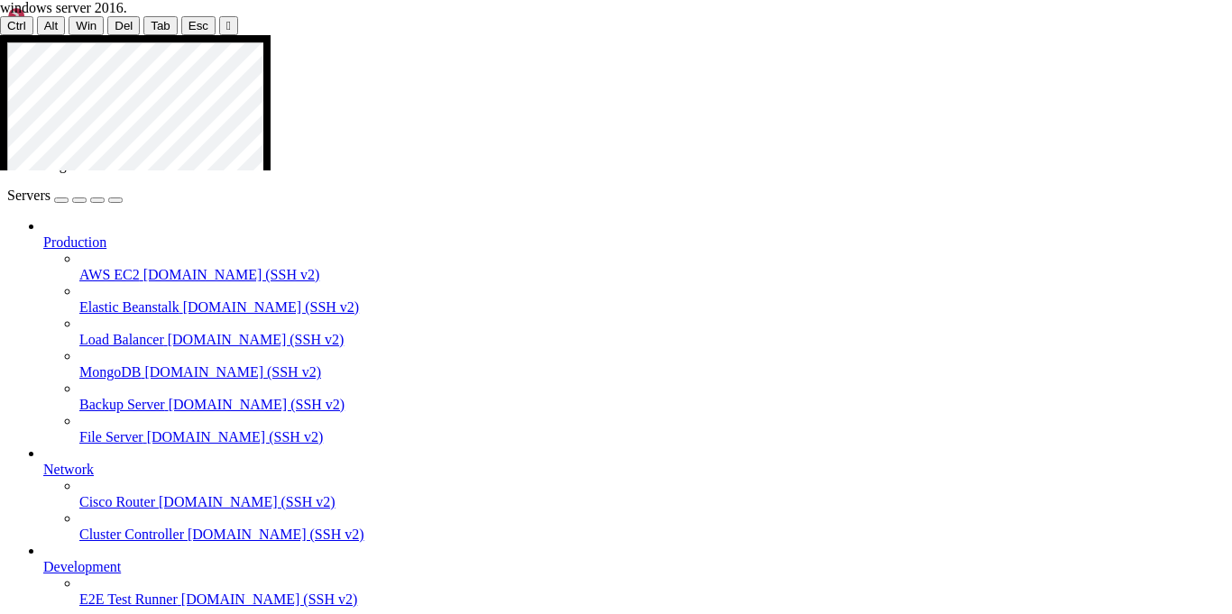
scroll to position [114, 0]
